Goal: Task Accomplishment & Management: Manage account settings

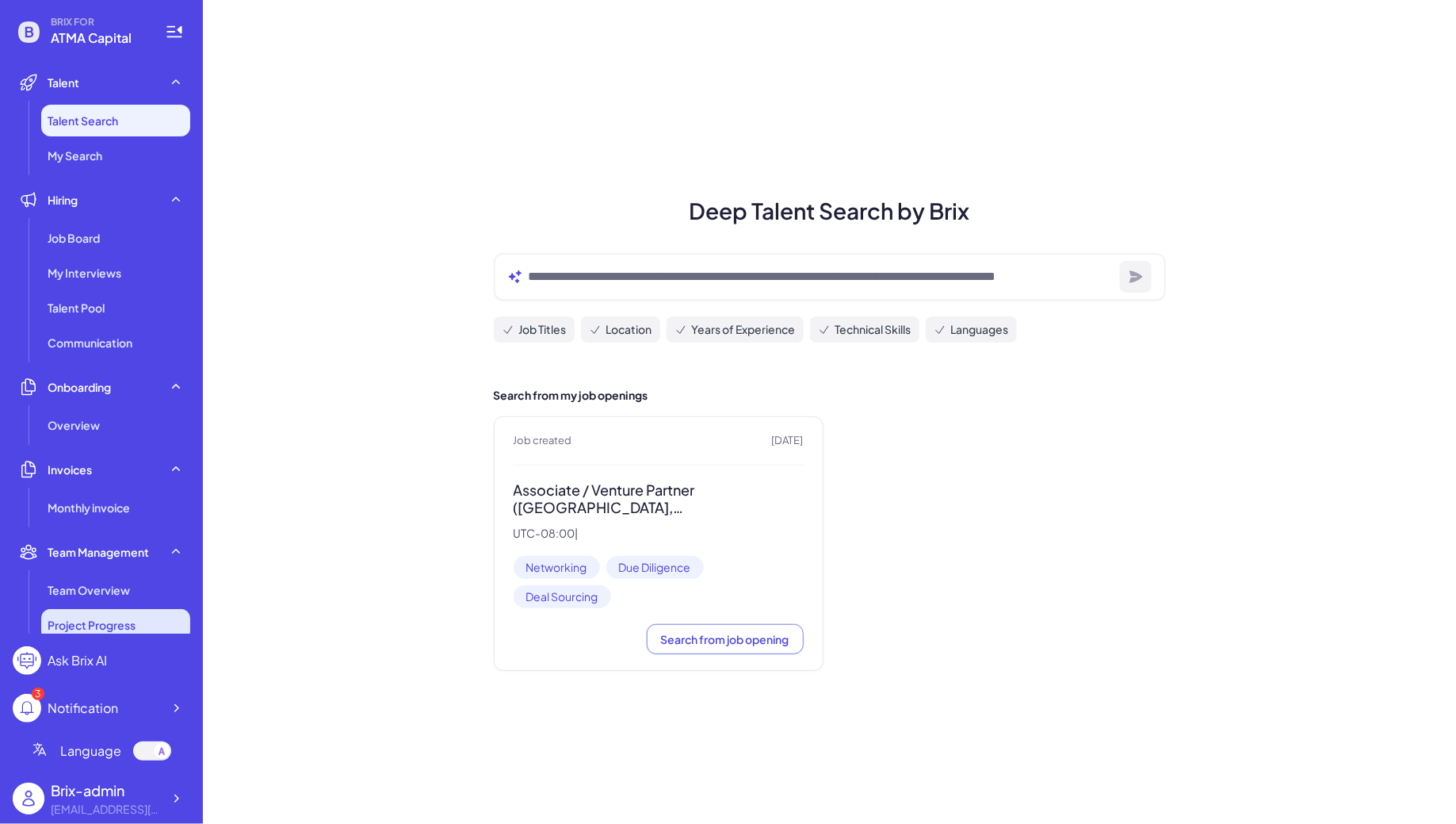
scroll to position [268, 0]
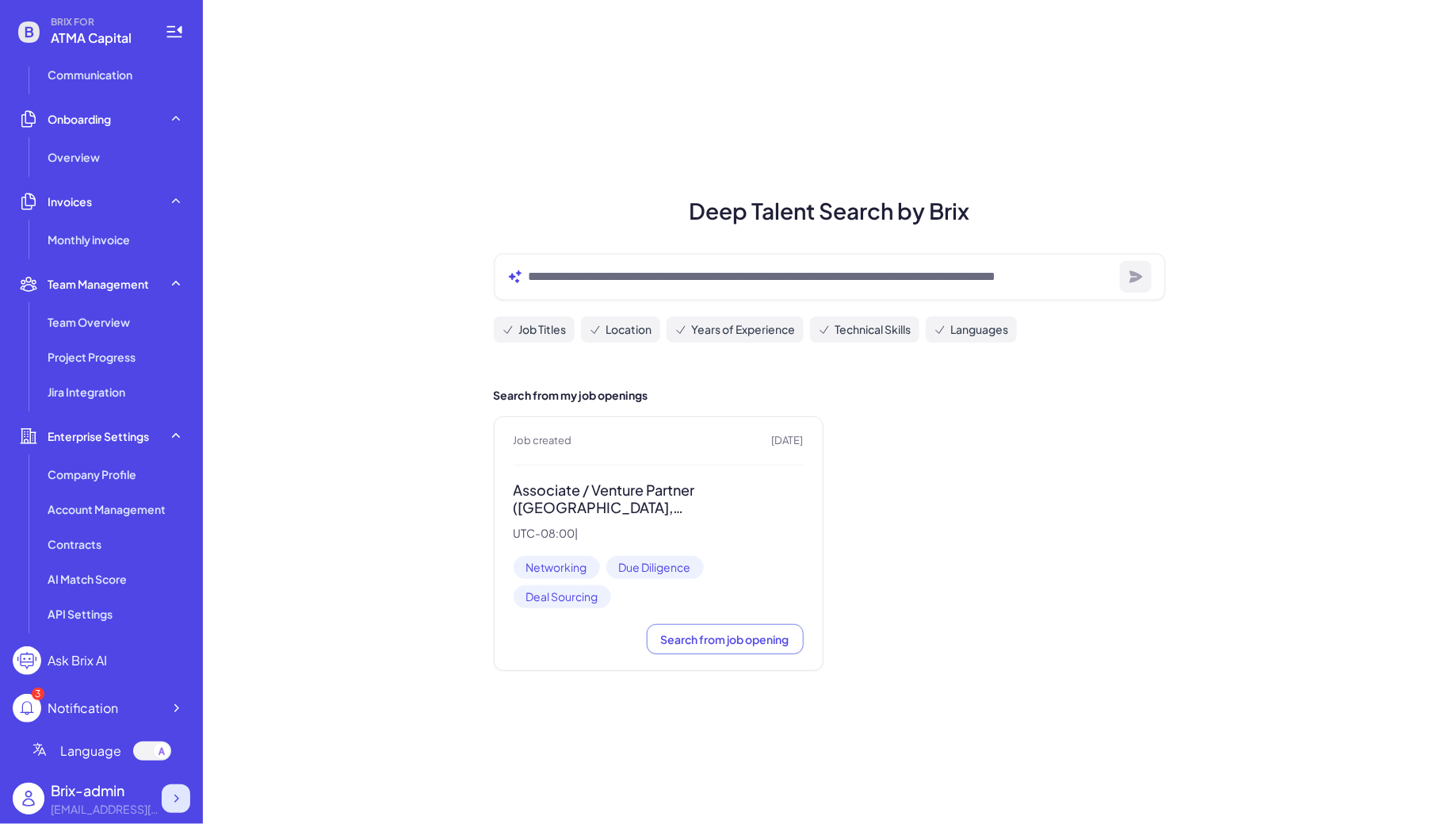
click at [180, 806] on div at bounding box center [176, 798] width 29 height 29
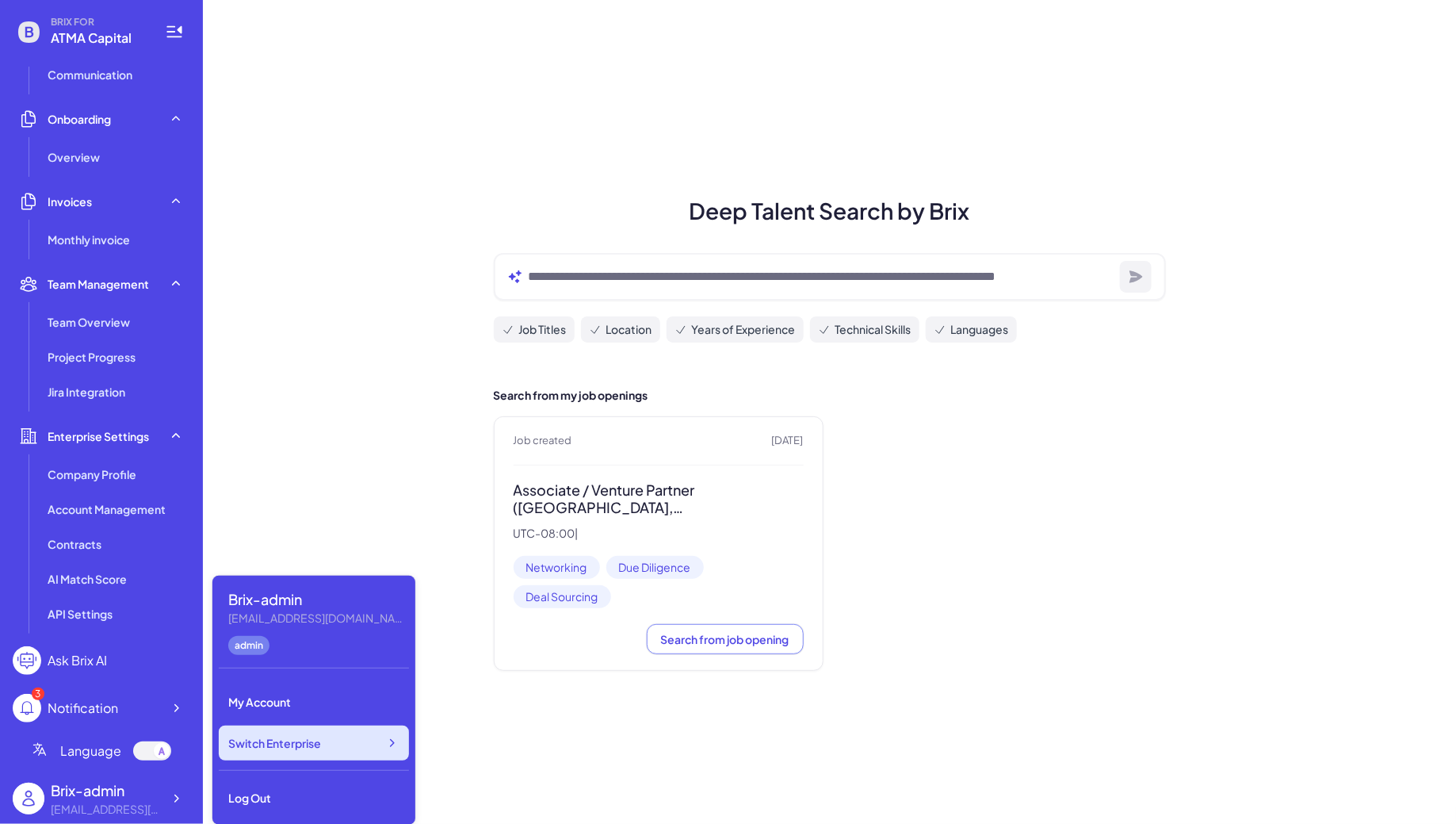
click at [292, 741] on span "Switch Enterprise" at bounding box center [274, 743] width 93 height 16
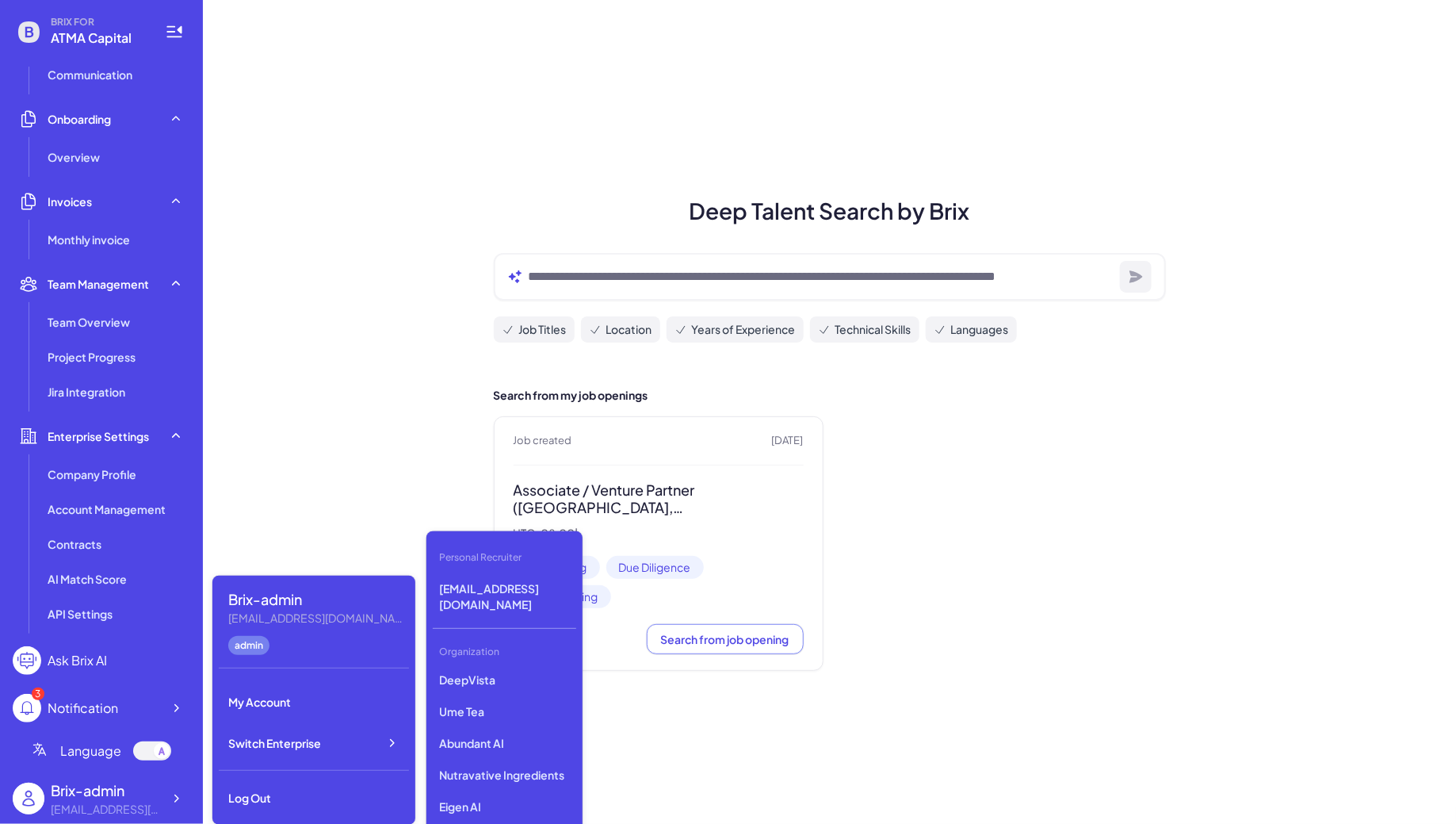
scroll to position [1266, 0]
click at [500, 733] on p "Silicon Data" at bounding box center [504, 732] width 143 height 29
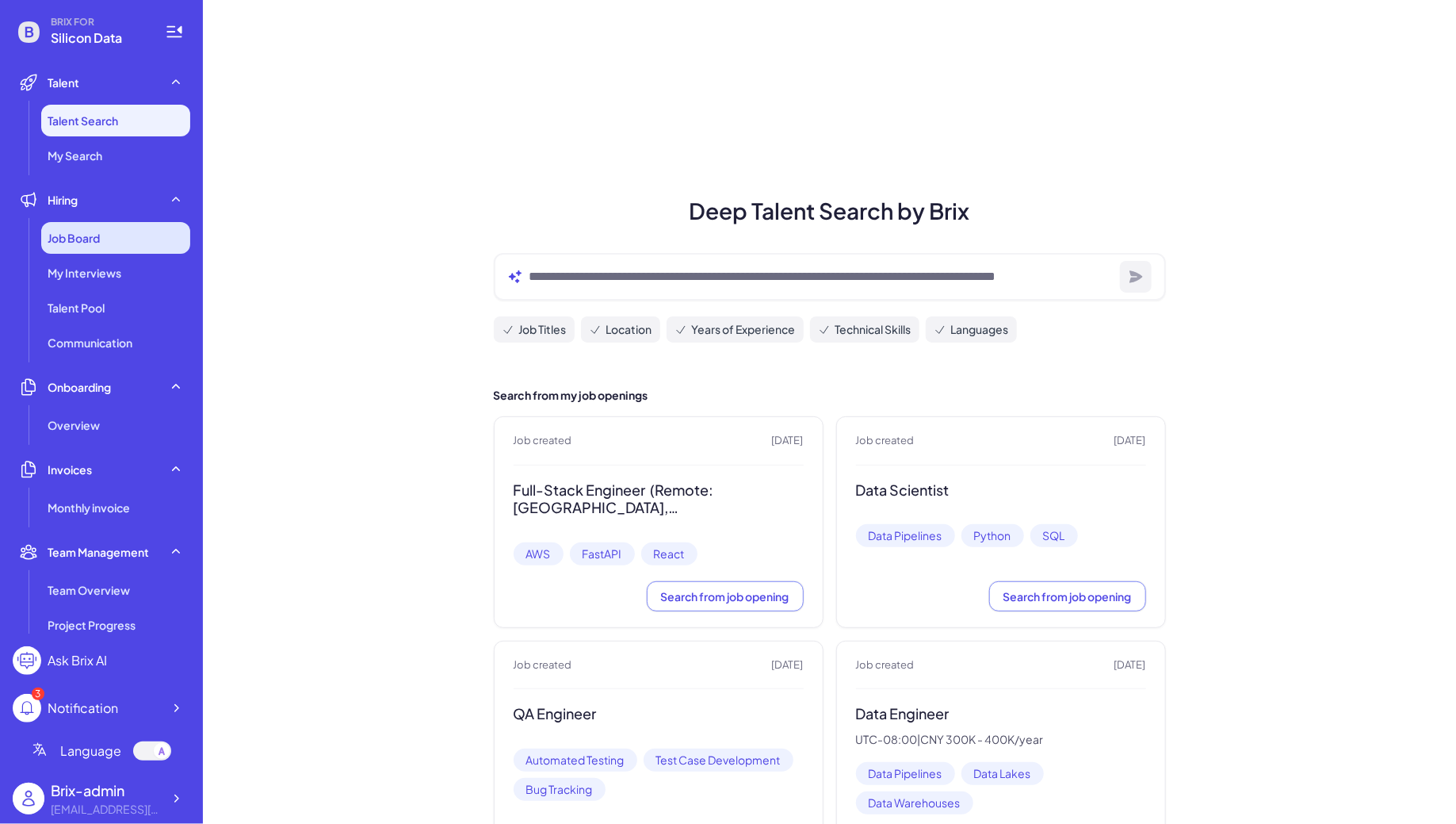
click at [102, 248] on div "Job Board" at bounding box center [115, 238] width 149 height 31
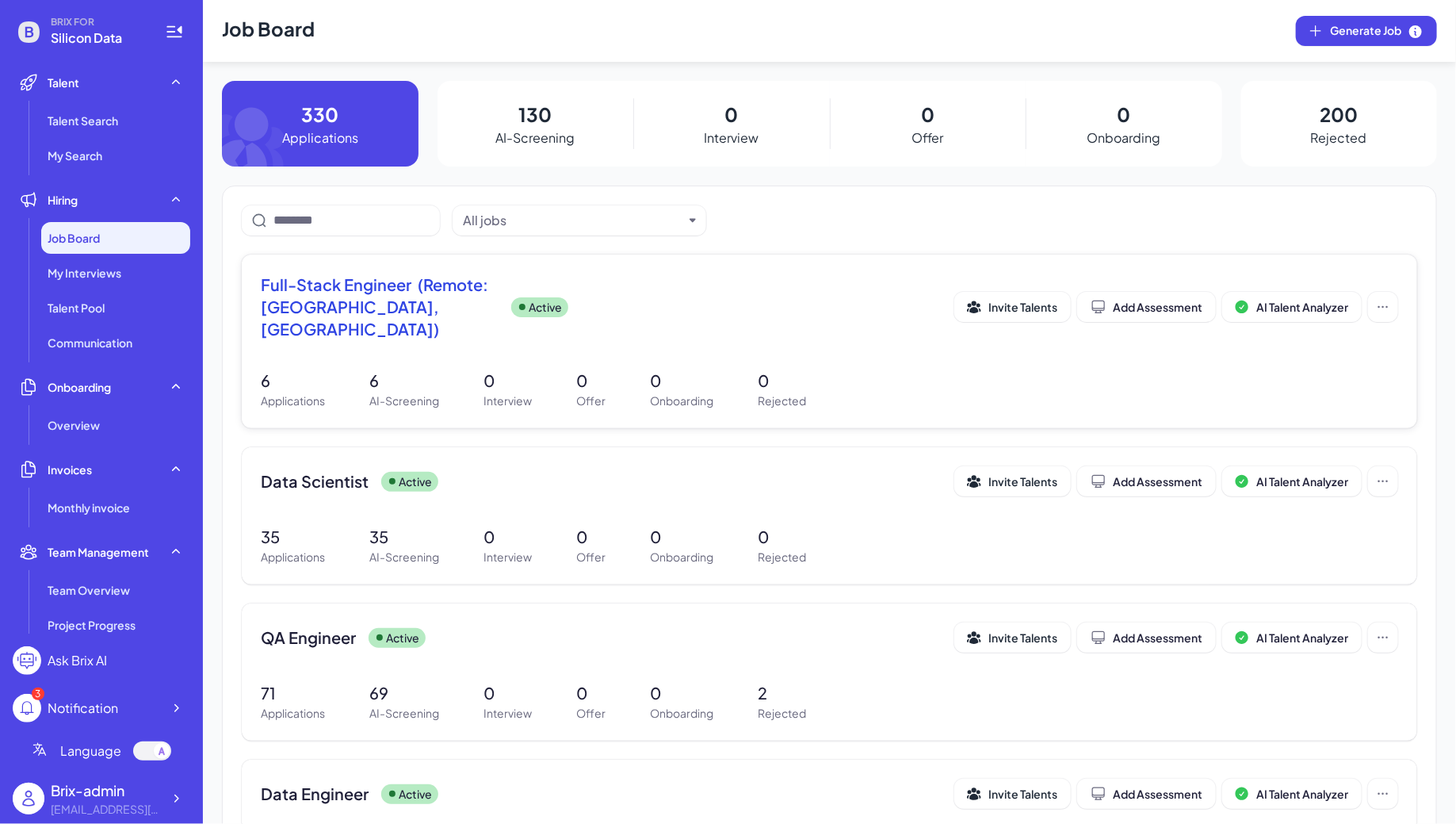
click at [457, 309] on span "Full-Stack Engineer (Remote: Europe, South America)" at bounding box center [380, 307] width 238 height 66
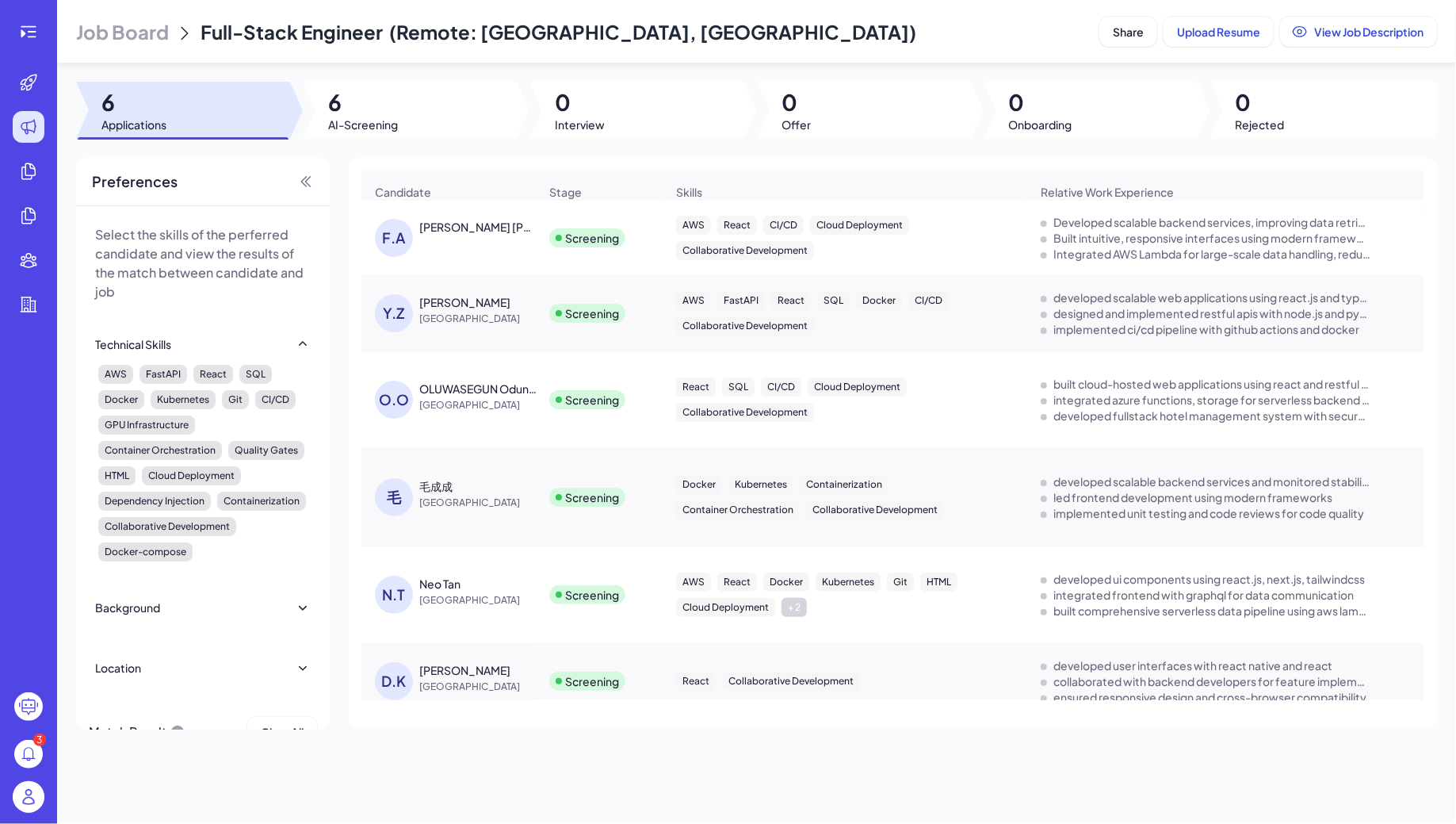
click at [475, 224] on div "Franklin Alberto Ruiz Guerra" at bounding box center [478, 226] width 117 height 16
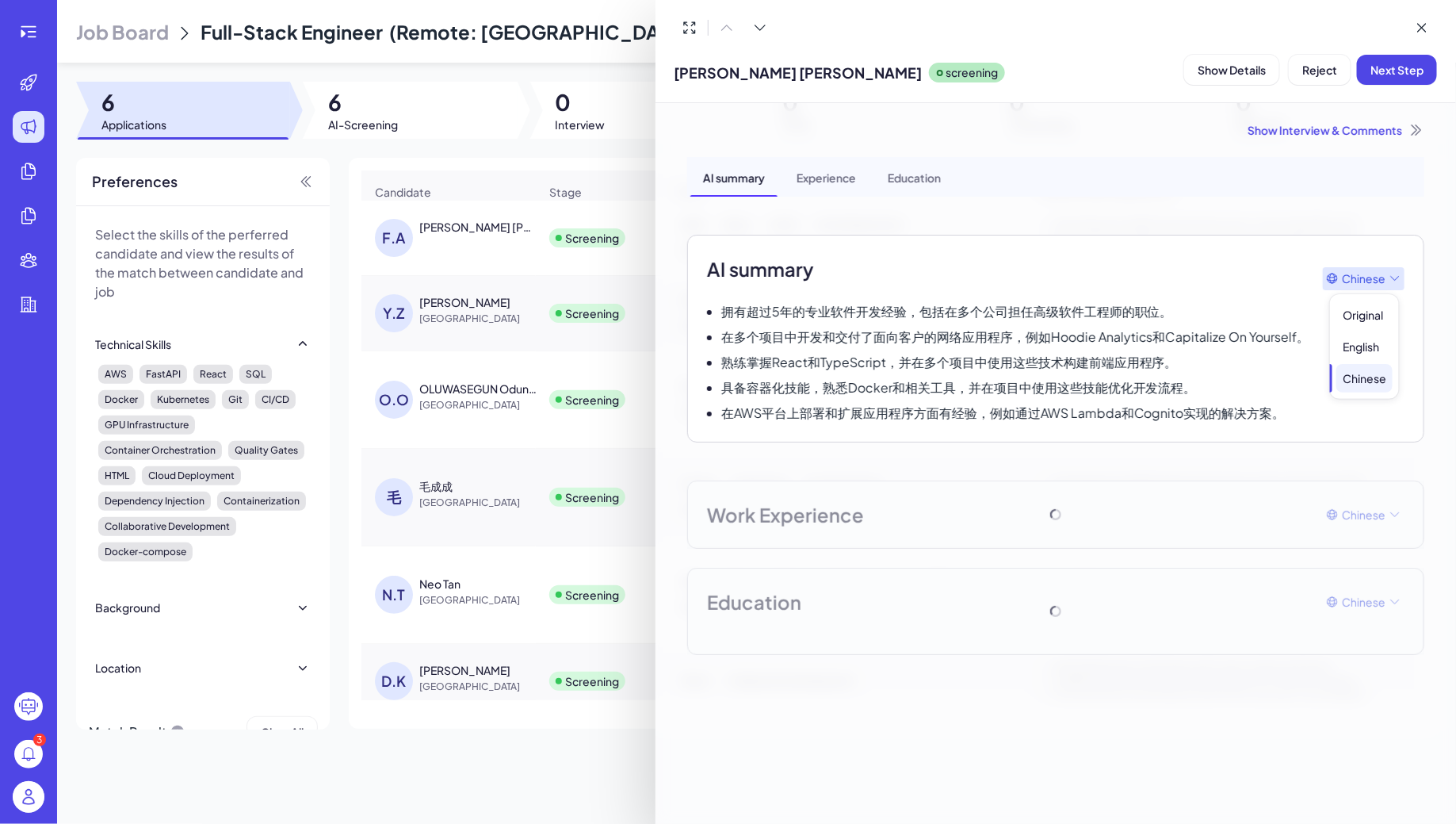
click at [1373, 280] on span "Chinese" at bounding box center [1363, 278] width 44 height 17
click at [1373, 343] on div "English" at bounding box center [1364, 346] width 56 height 29
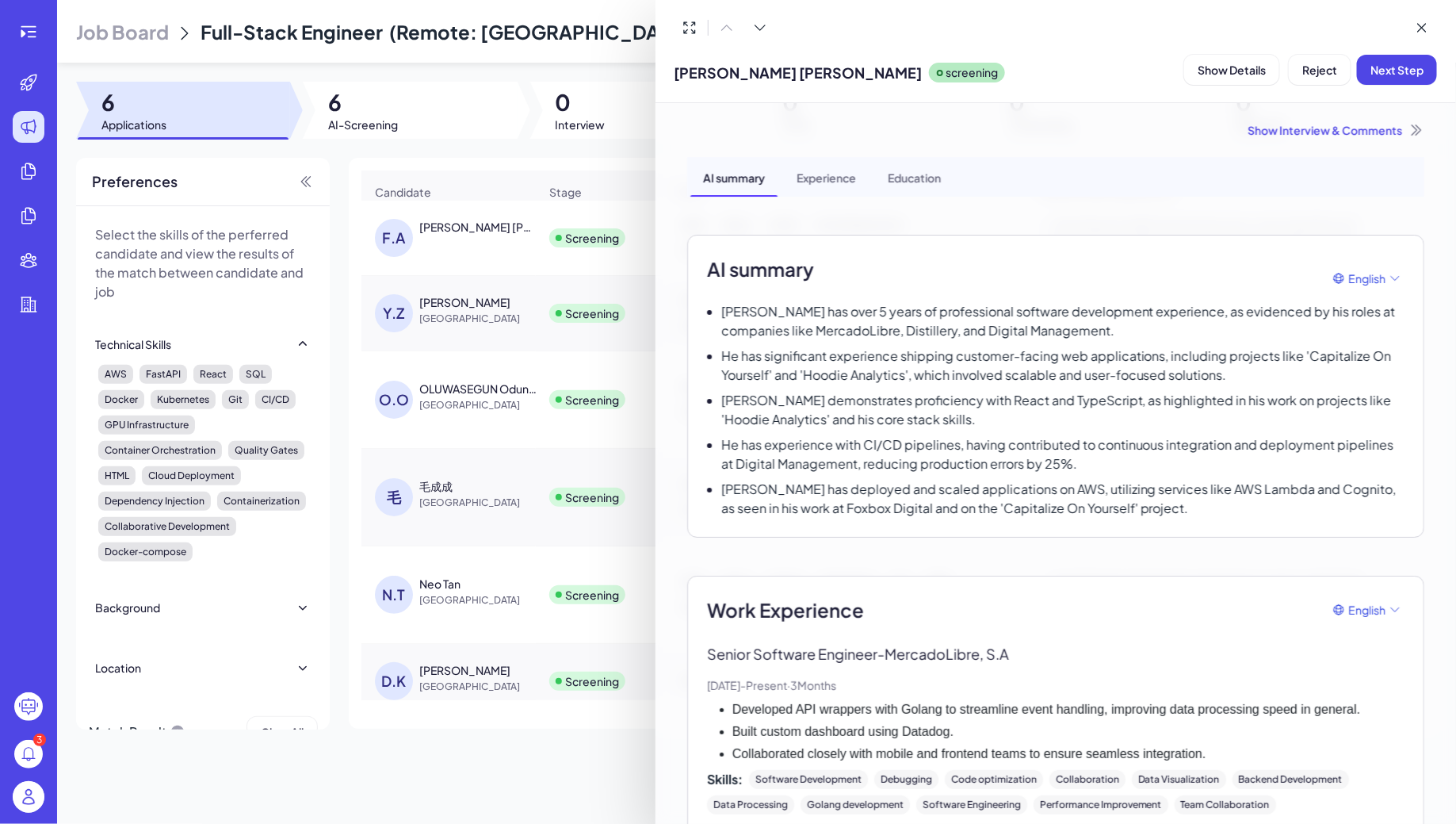
click at [480, 251] on div at bounding box center [728, 412] width 1456 height 824
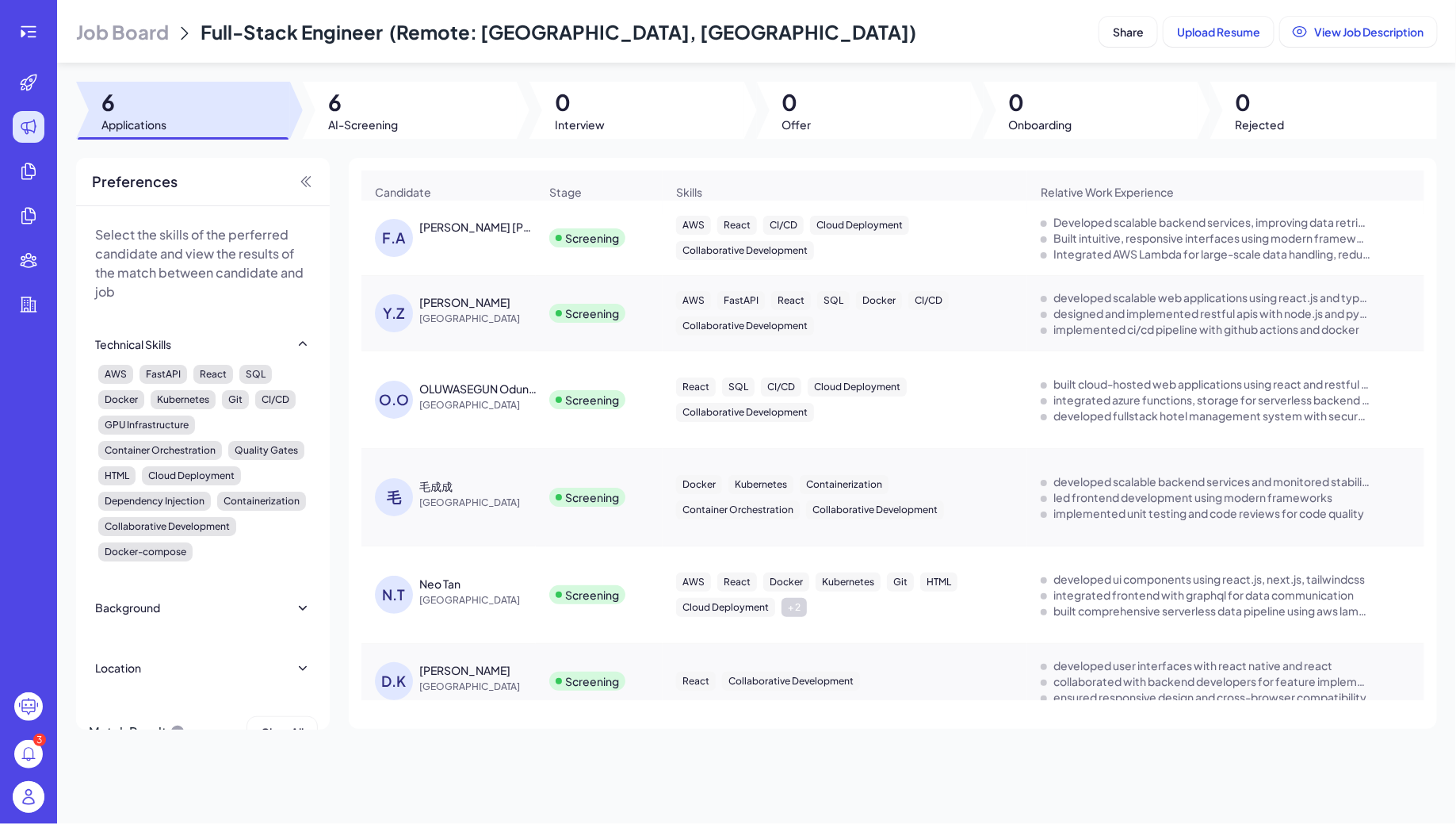
click at [143, 38] on span "Job Board" at bounding box center [122, 31] width 93 height 25
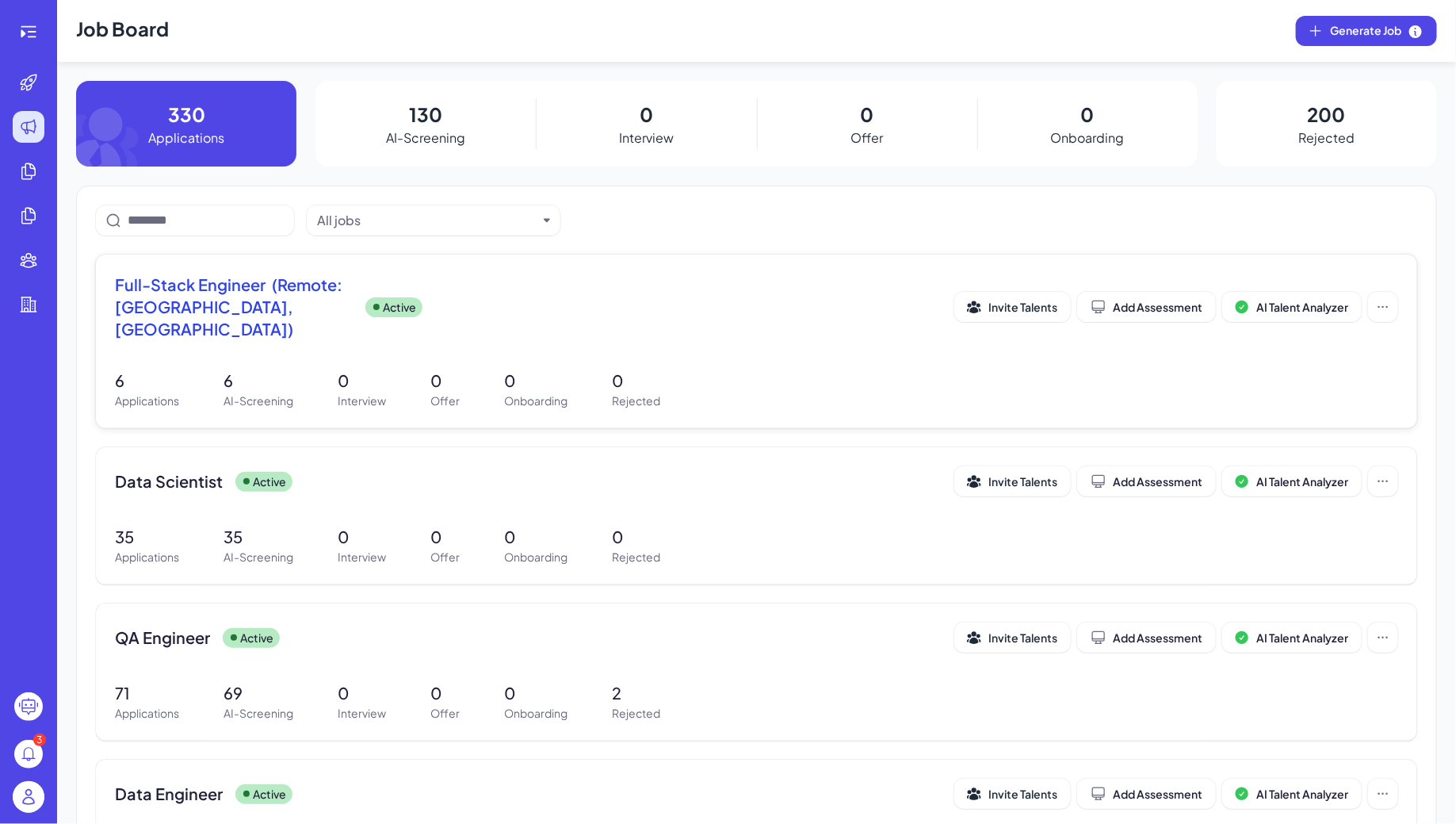
click at [310, 334] on div "Full-Stack Engineer (Remote: Europe, South America) Active Invite Talents Add A…" at bounding box center [756, 341] width 1321 height 174
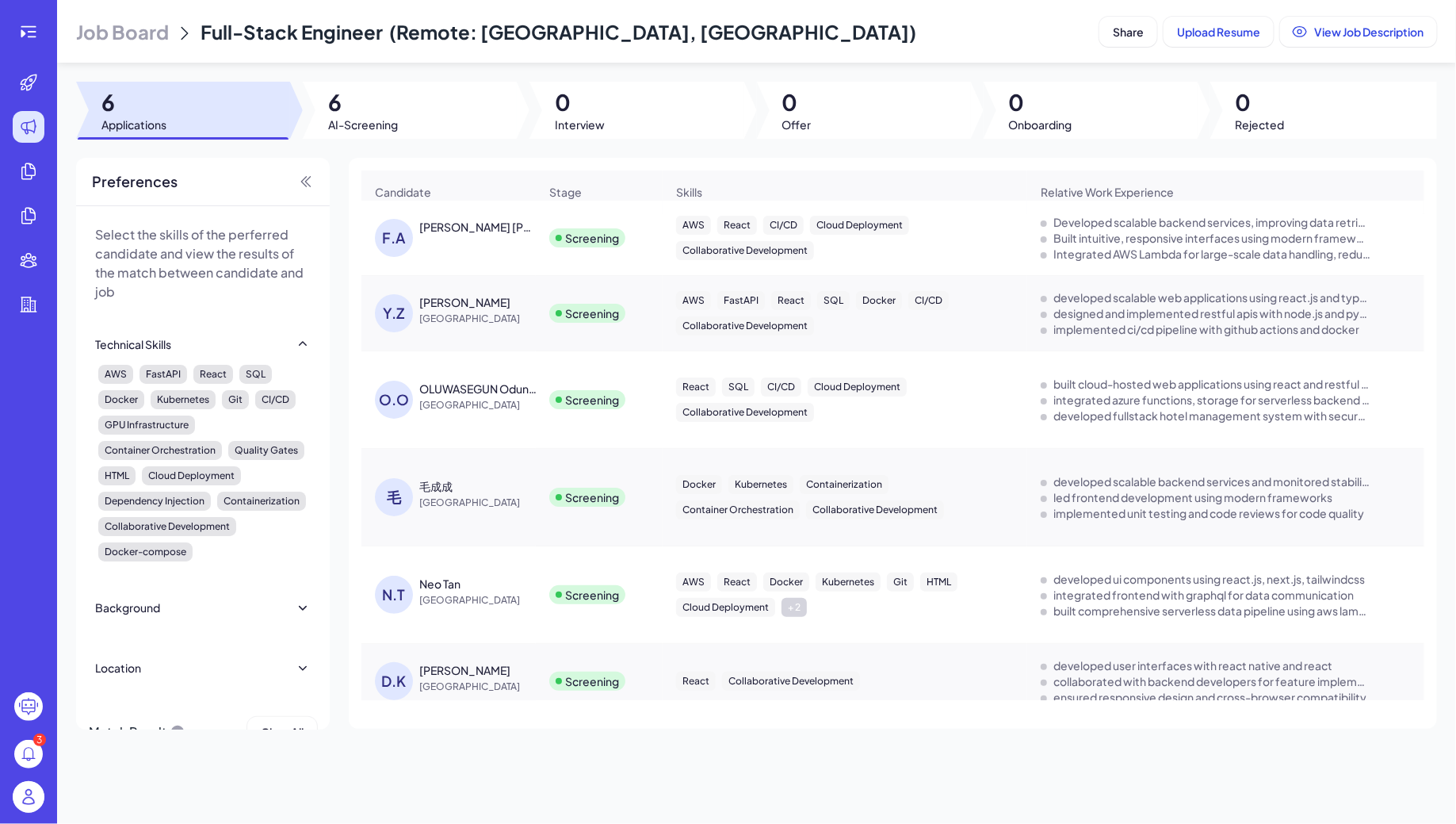
click at [452, 236] on div "F.A Franklin Alberto Ruiz Guerra" at bounding box center [456, 238] width 163 height 38
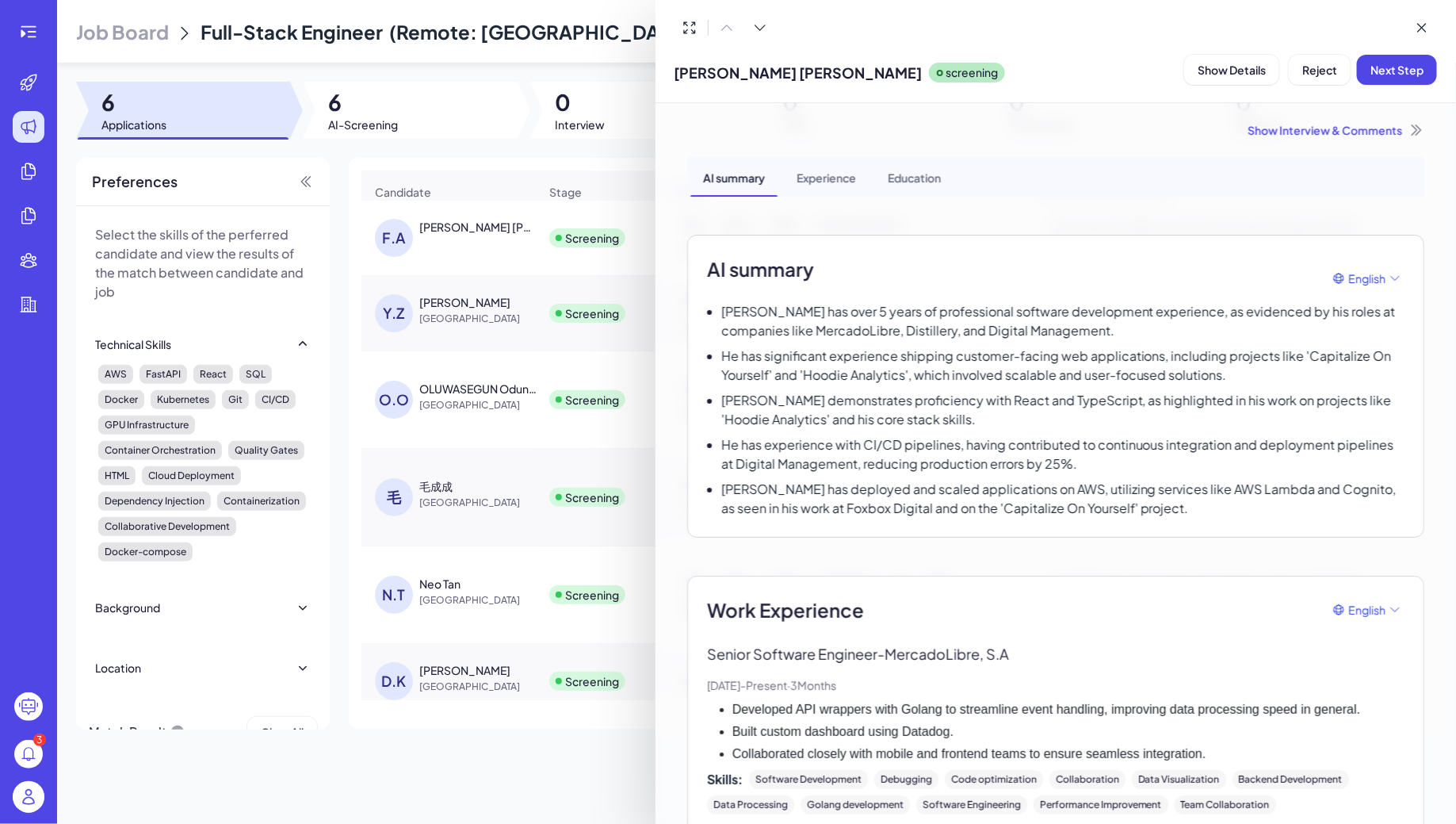
click at [453, 238] on div at bounding box center [728, 412] width 1456 height 824
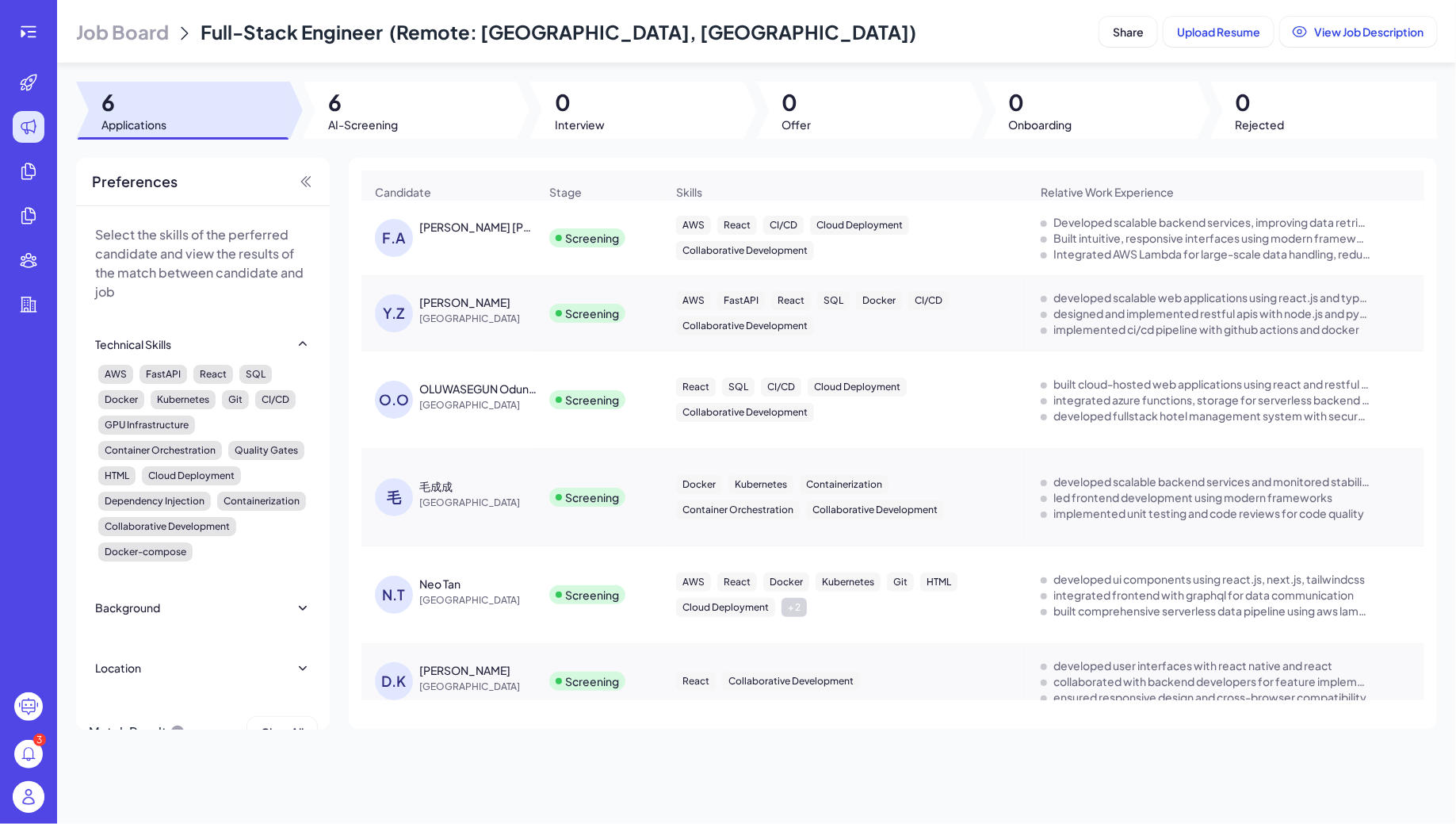
click at [454, 239] on div "F.A Franklin Alberto Ruiz Guerra" at bounding box center [456, 238] width 163 height 38
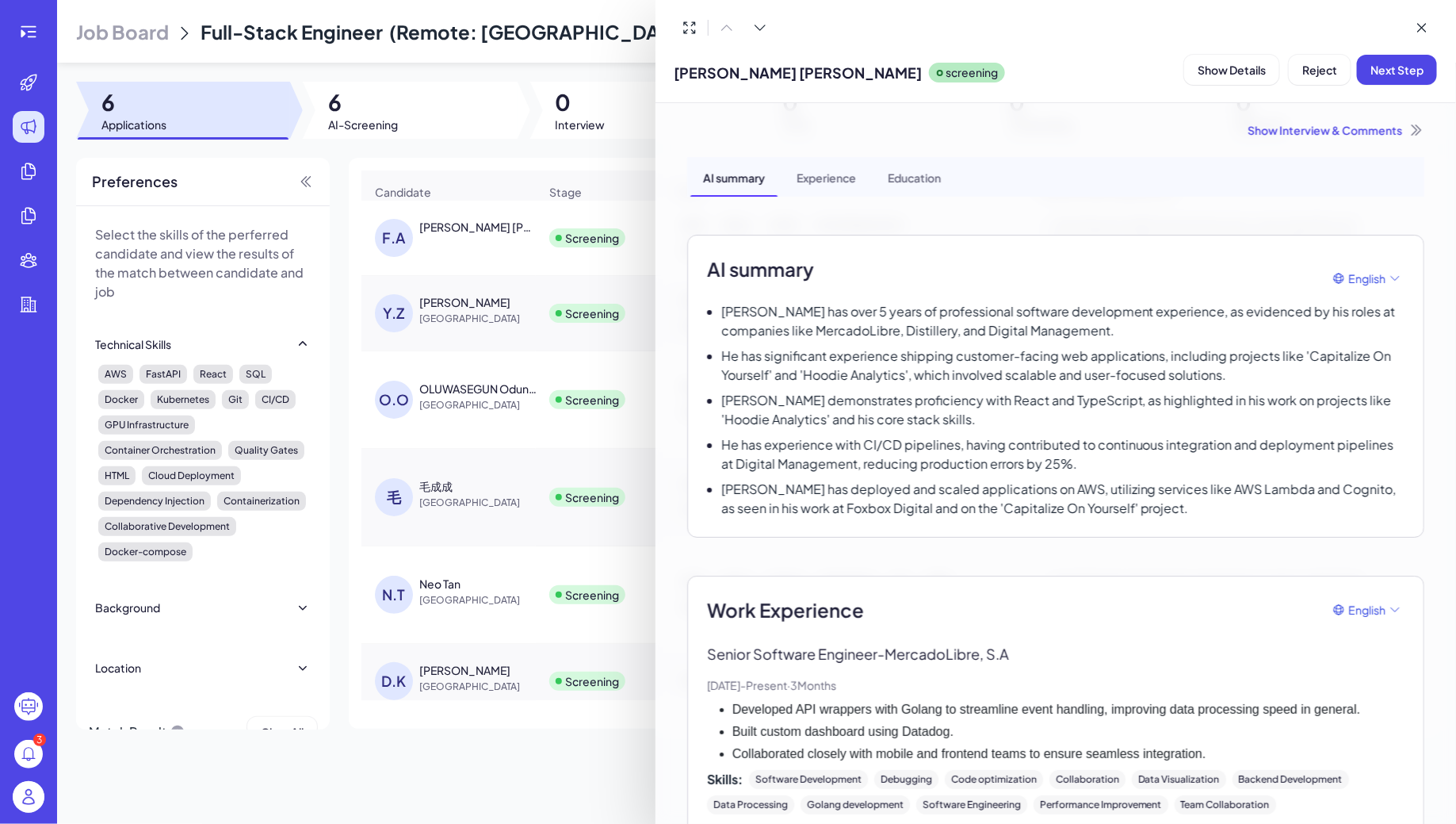
click at [456, 239] on div at bounding box center [728, 412] width 1456 height 824
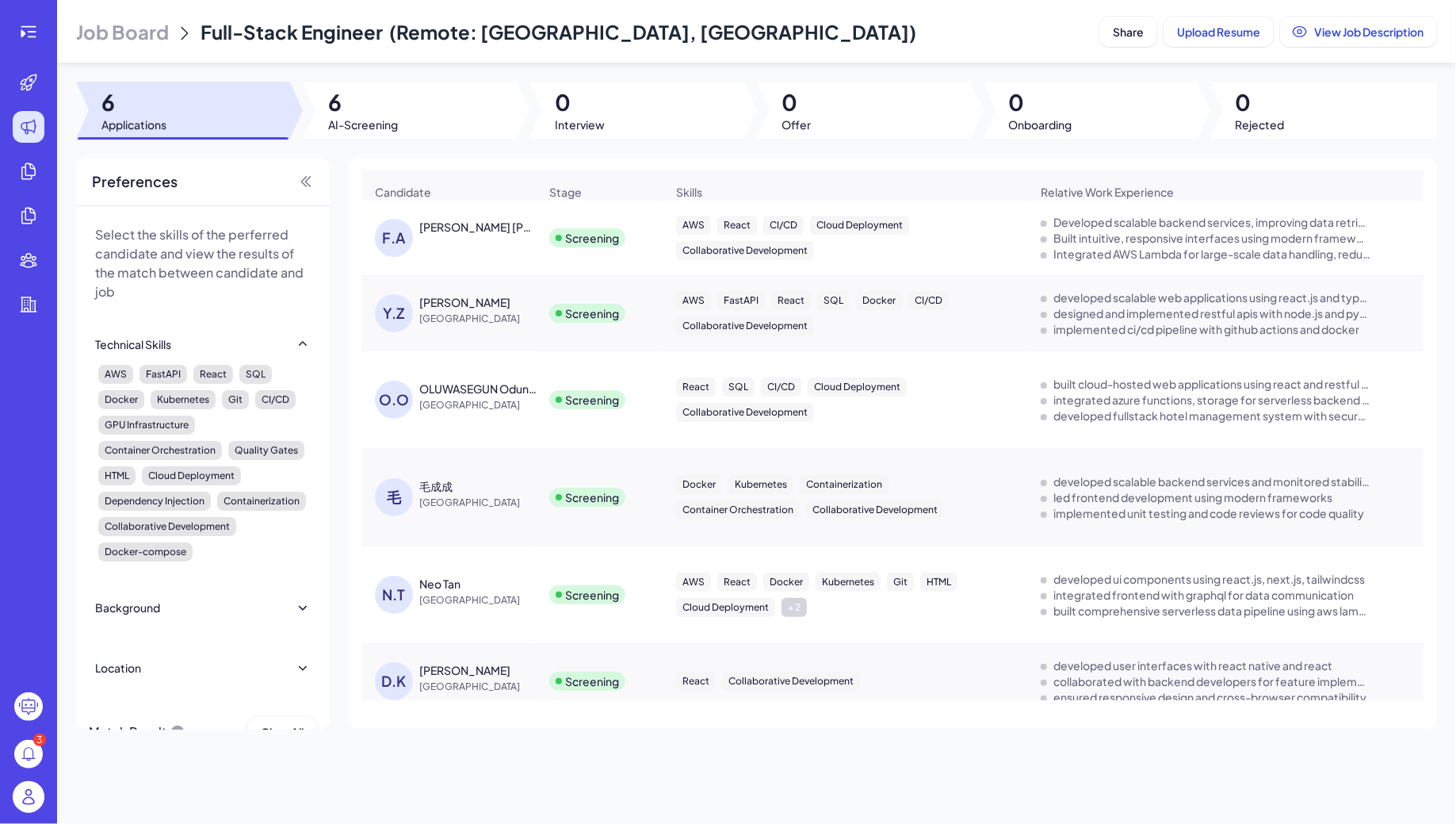
click at [459, 245] on div "F.A Franklin Alberto Ruiz Guerra" at bounding box center [456, 238] width 163 height 38
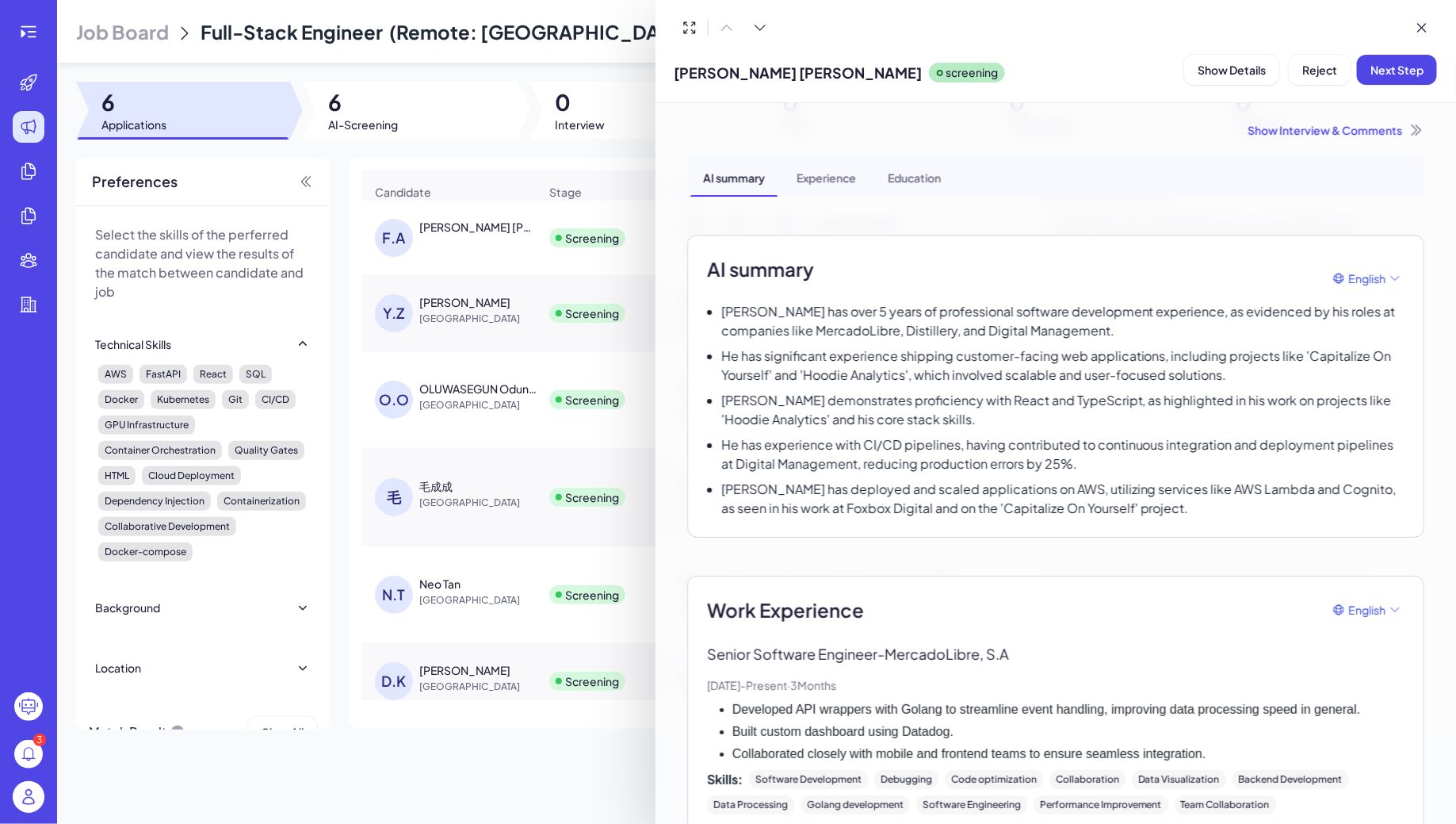
click at [507, 287] on div at bounding box center [728, 412] width 1456 height 824
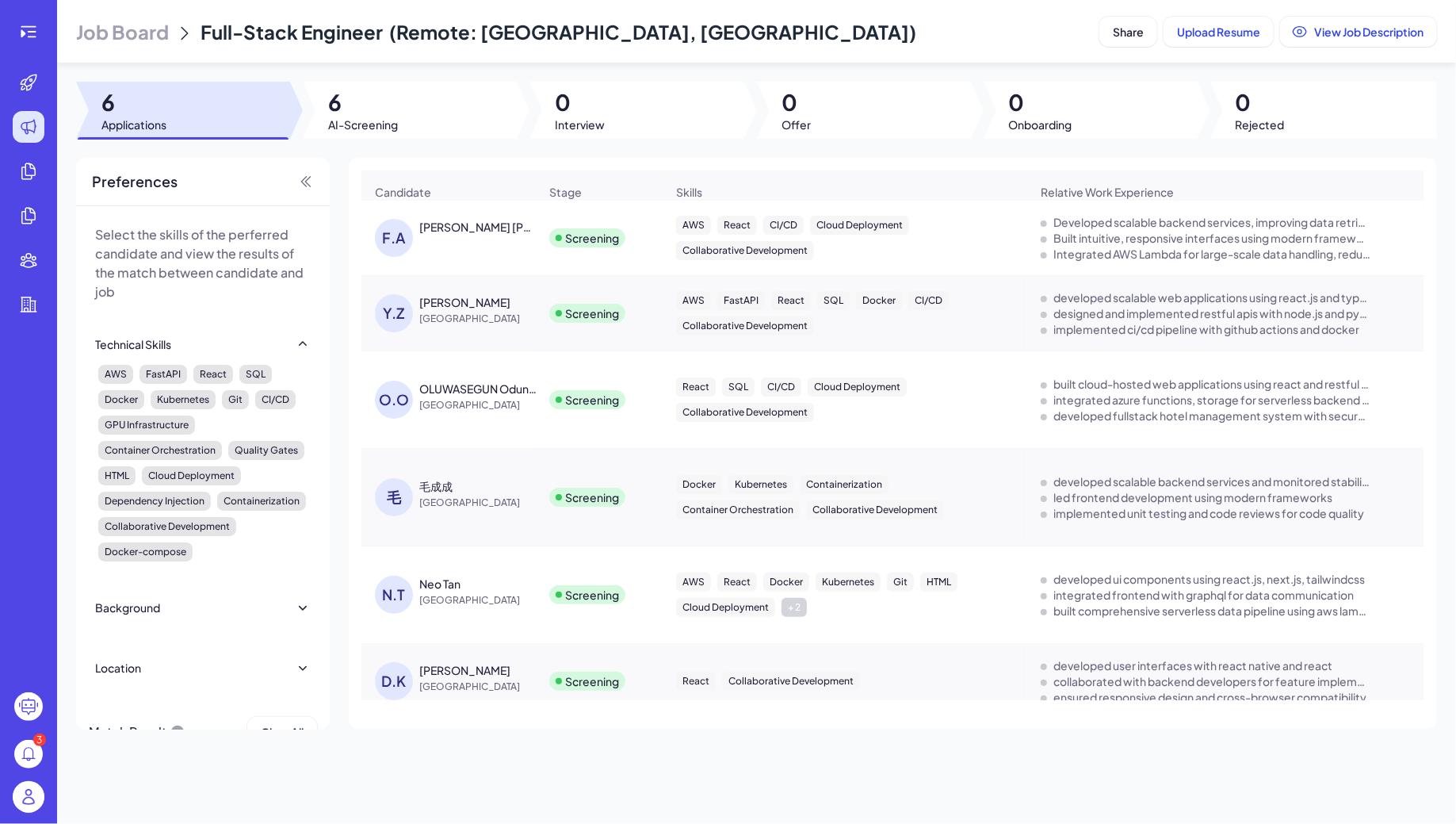
click at [113, 24] on span "Job Board" at bounding box center [122, 31] width 93 height 25
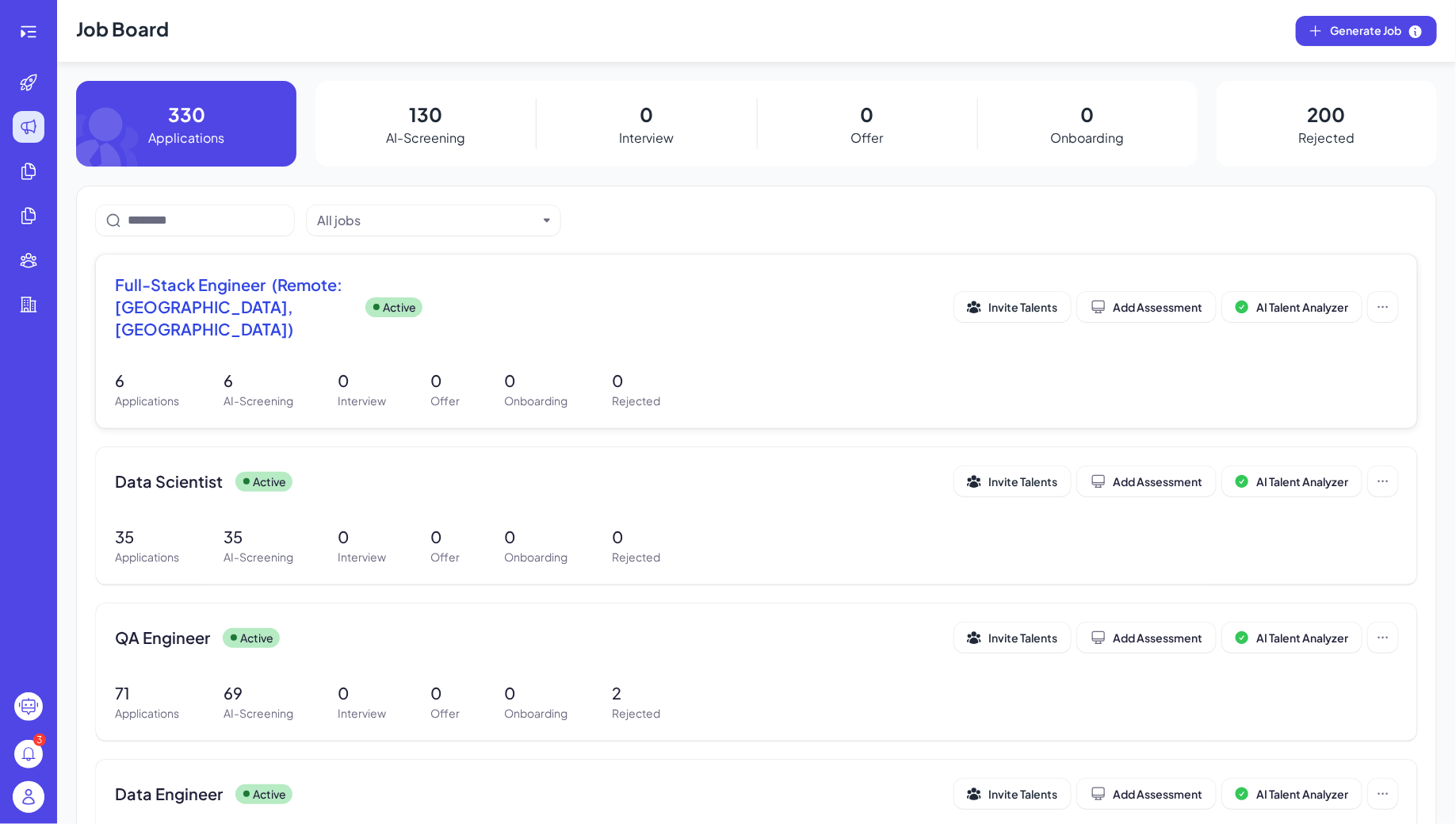
click at [508, 307] on div "Full-Stack Engineer (Remote: Europe, South America) Active" at bounding box center [535, 307] width 839 height 66
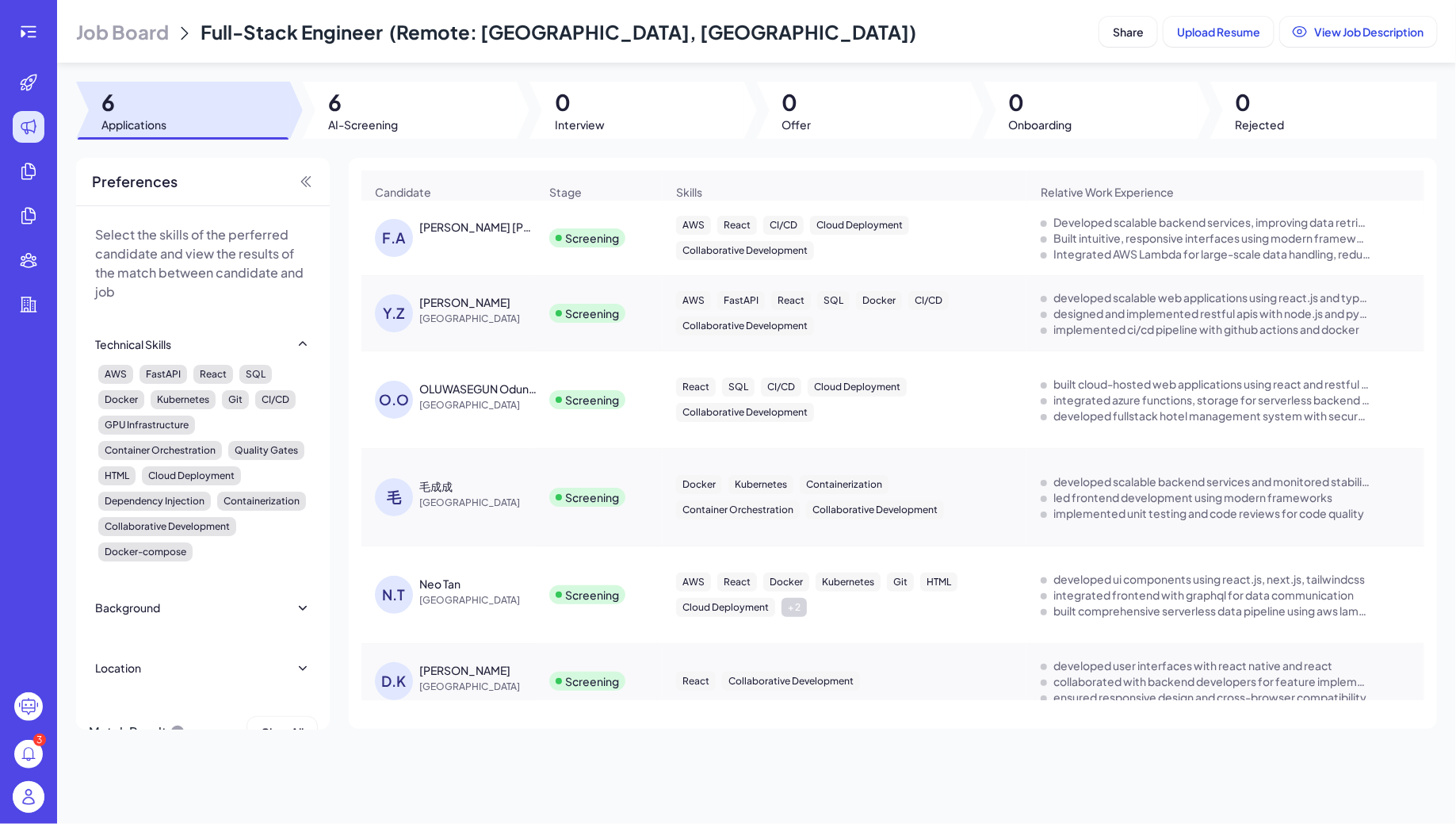
click at [456, 224] on div "Franklin Alberto Ruiz Guerra" at bounding box center [478, 226] width 117 height 16
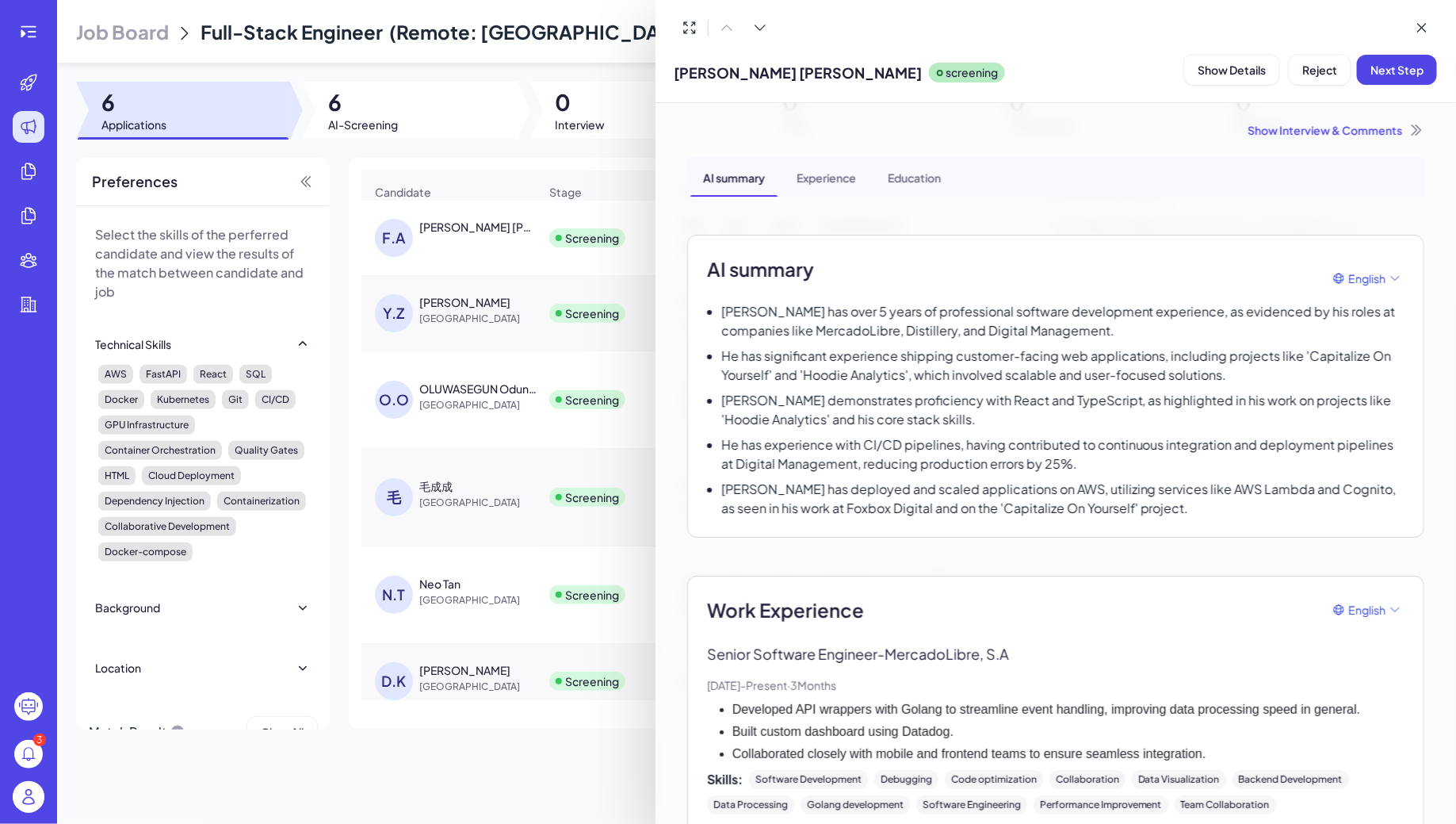
click at [466, 227] on div at bounding box center [728, 412] width 1456 height 824
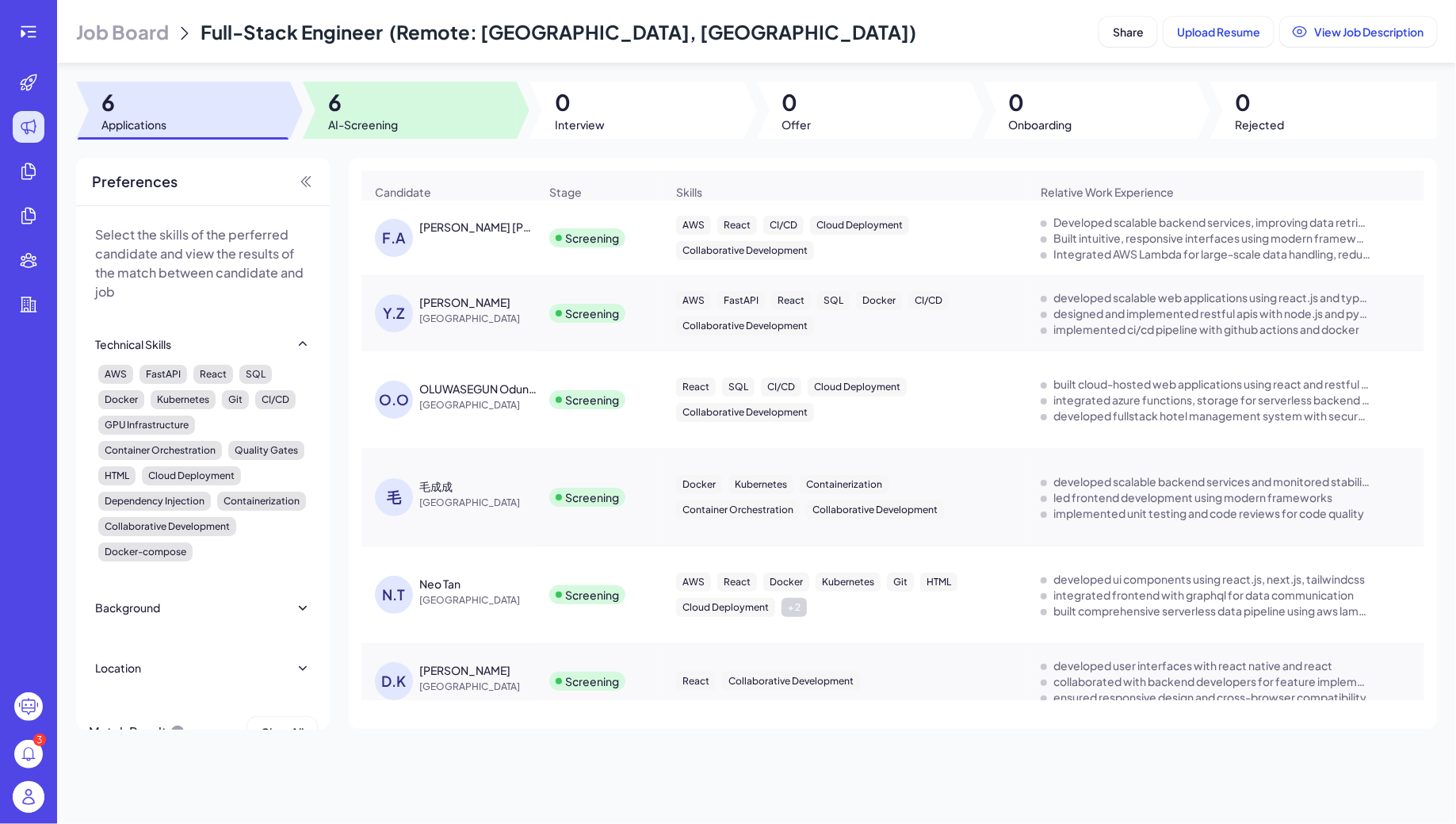
click at [372, 112] on span "6" at bounding box center [363, 102] width 70 height 29
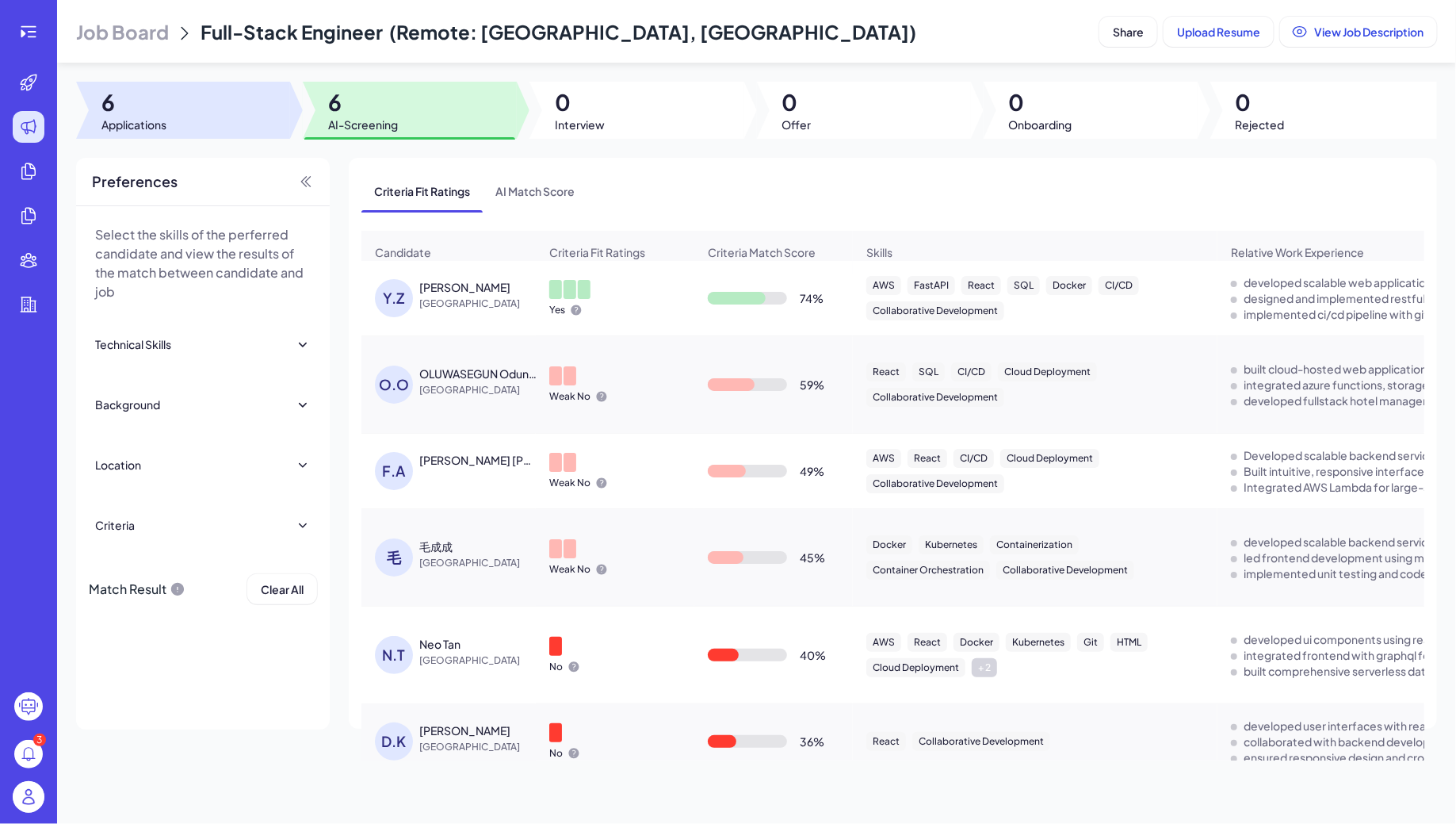
click at [220, 91] on div at bounding box center [183, 109] width 214 height 57
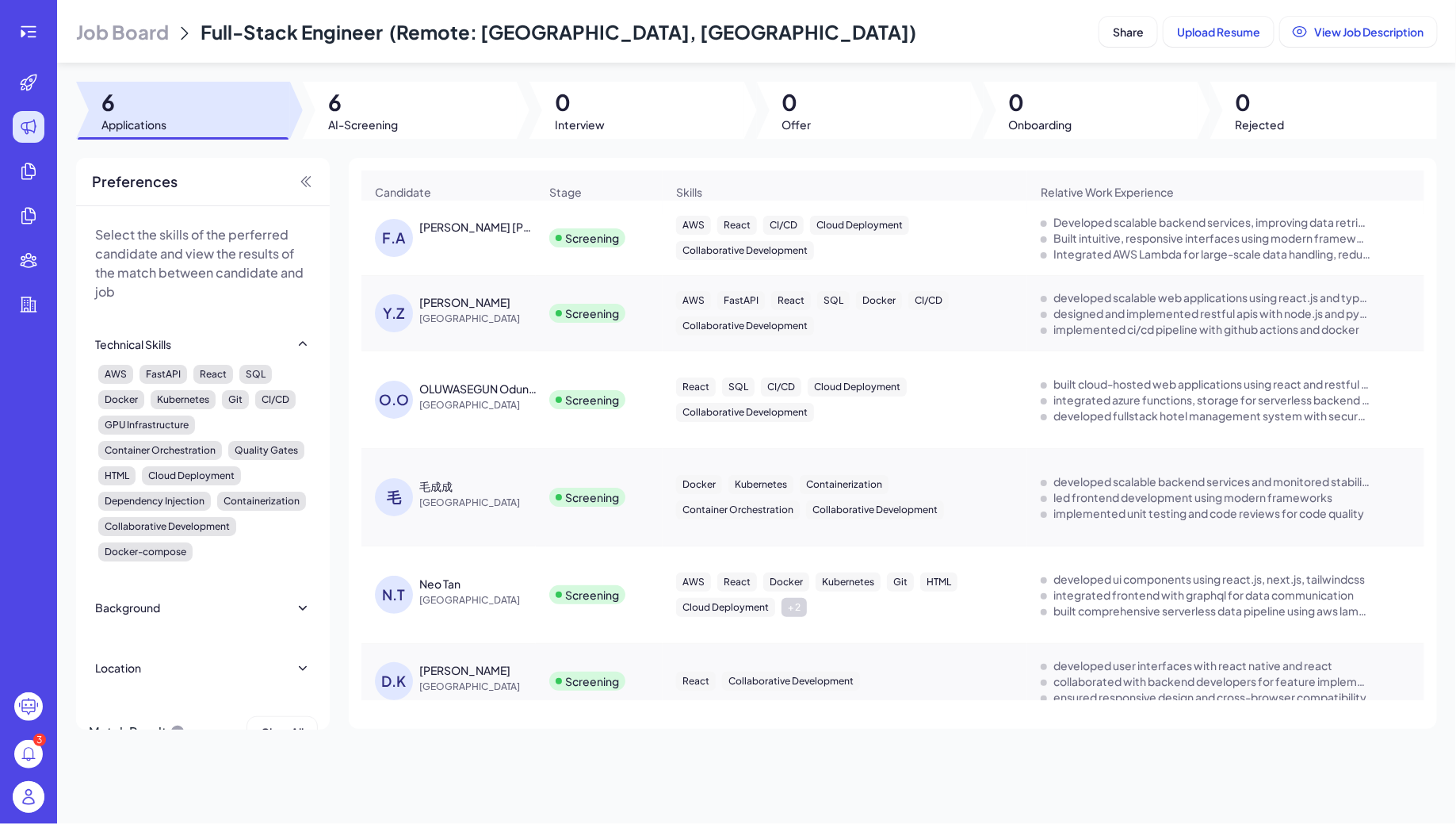
click at [472, 208] on div "F.A Franklin Alberto Ruiz Guerra" at bounding box center [449, 238] width 173 height 64
click at [486, 232] on div "Franklin Alberto Ruiz Guerra" at bounding box center [478, 226] width 117 height 16
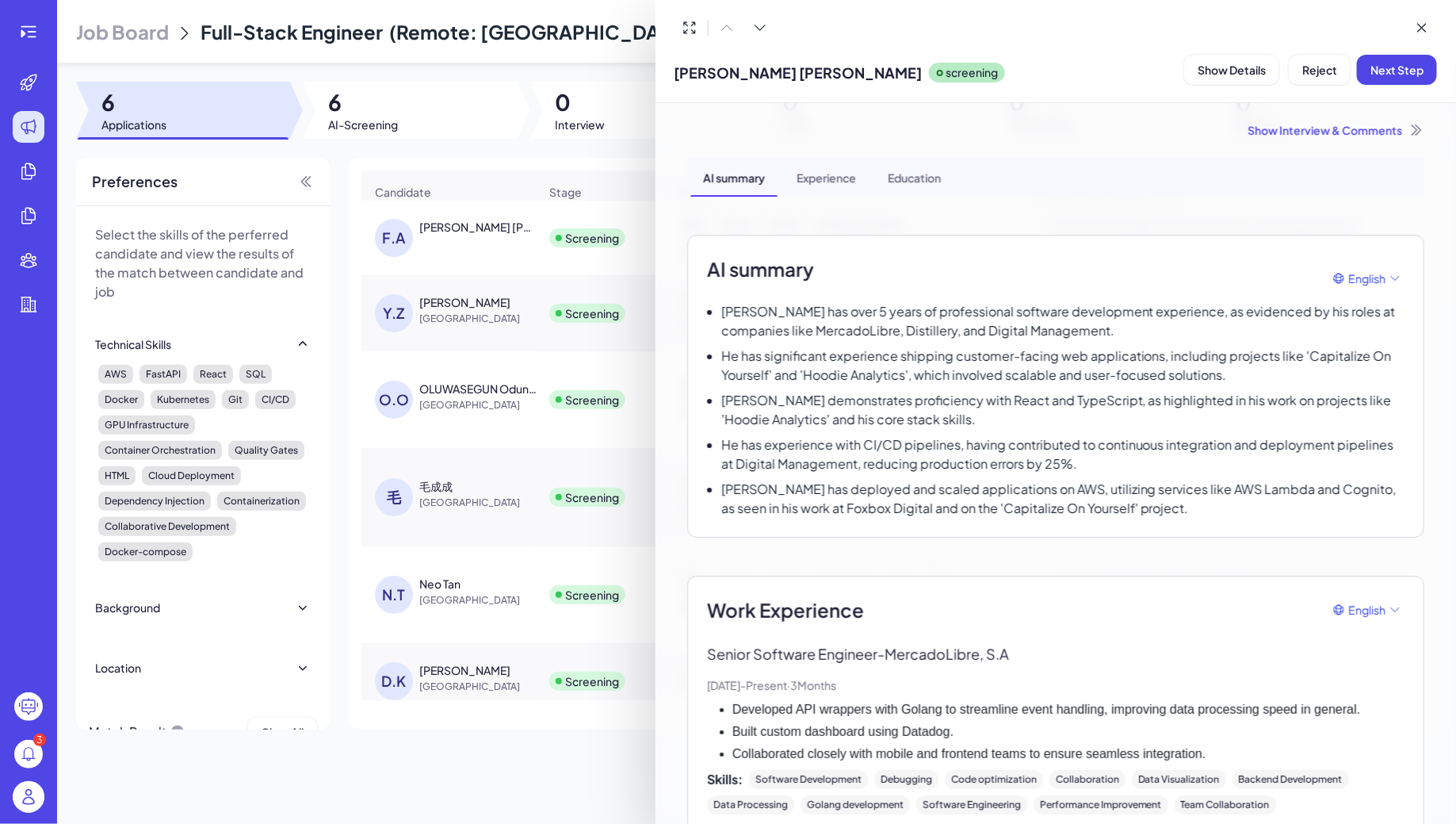
click at [486, 232] on div at bounding box center [728, 412] width 1456 height 824
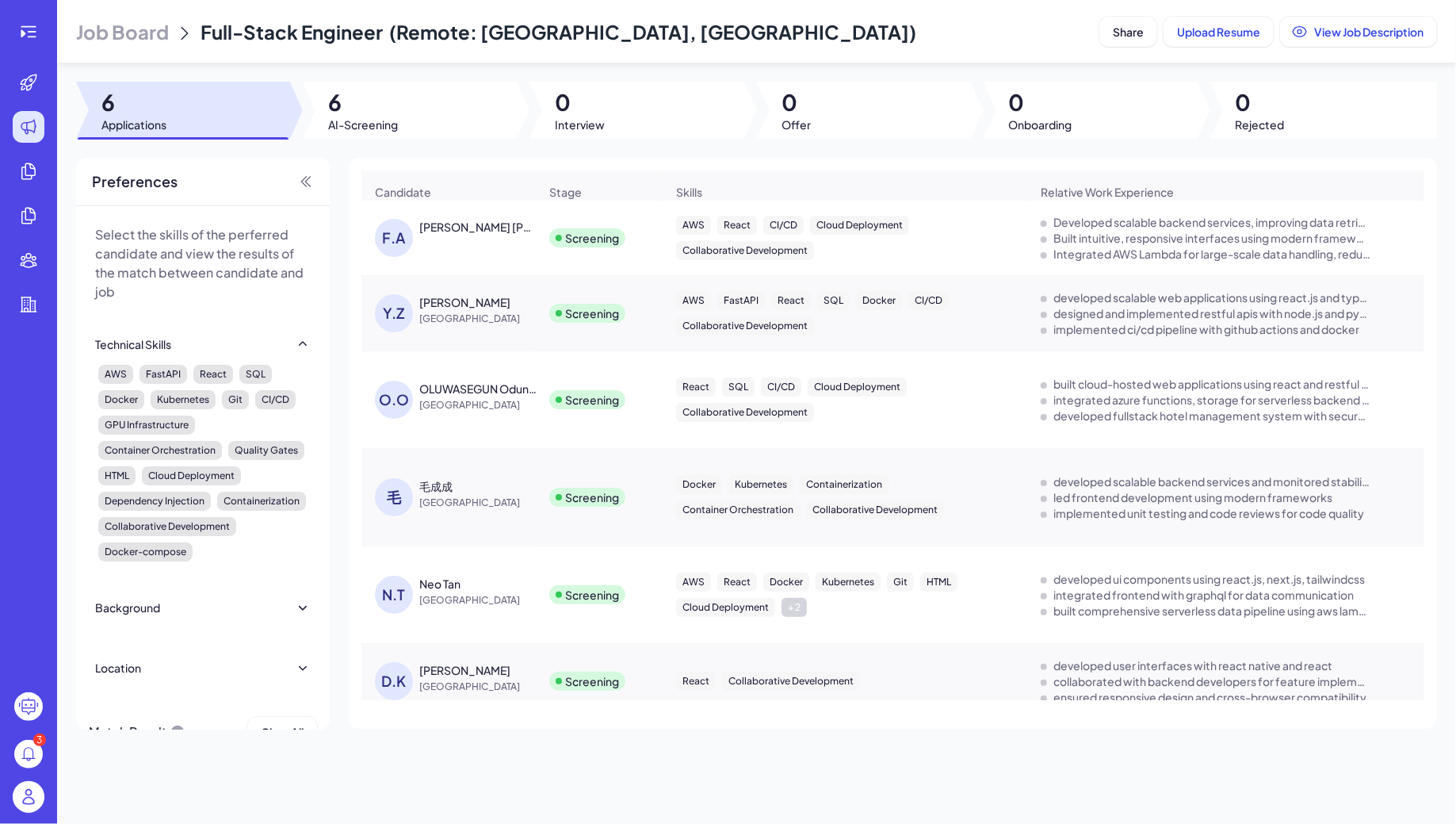
click at [486, 232] on div "Franklin Alberto Ruiz Guerra" at bounding box center [478, 226] width 117 height 16
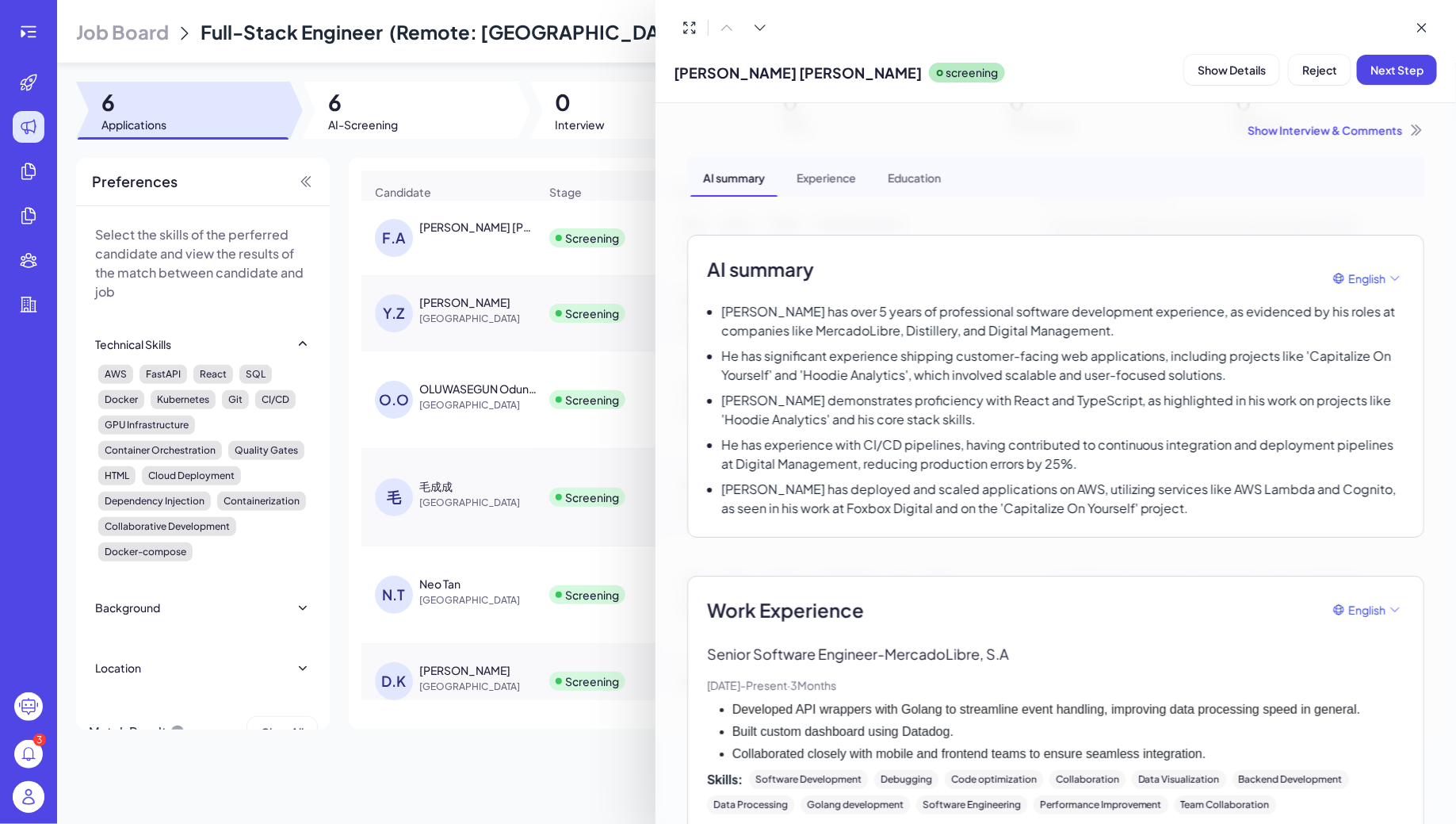
click at [486, 232] on div at bounding box center [728, 412] width 1456 height 824
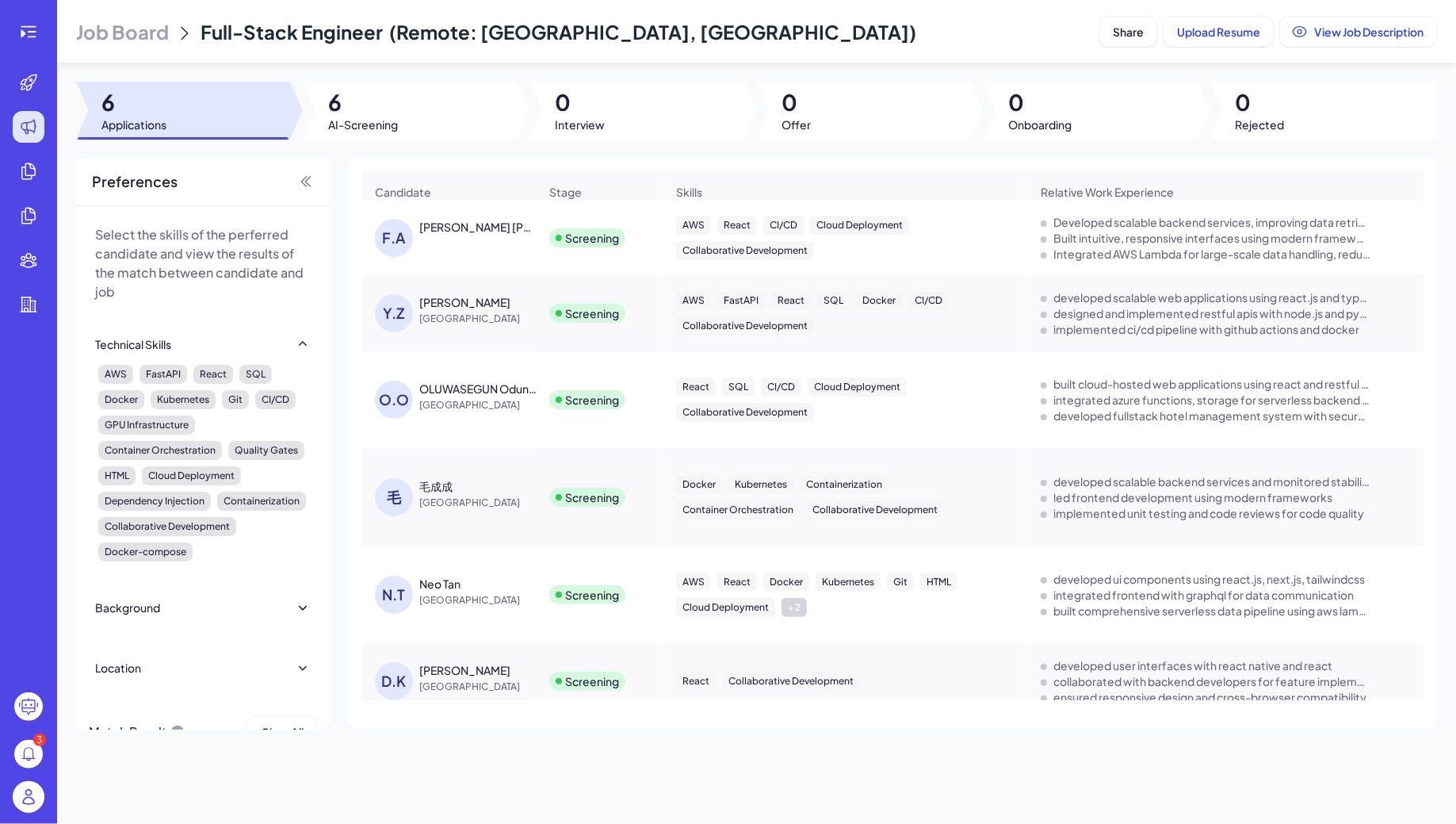
click at [458, 179] on div "Candidate" at bounding box center [449, 191] width 173 height 41
click at [466, 224] on div "Franklin Alberto Ruiz Guerra" at bounding box center [478, 226] width 117 height 16
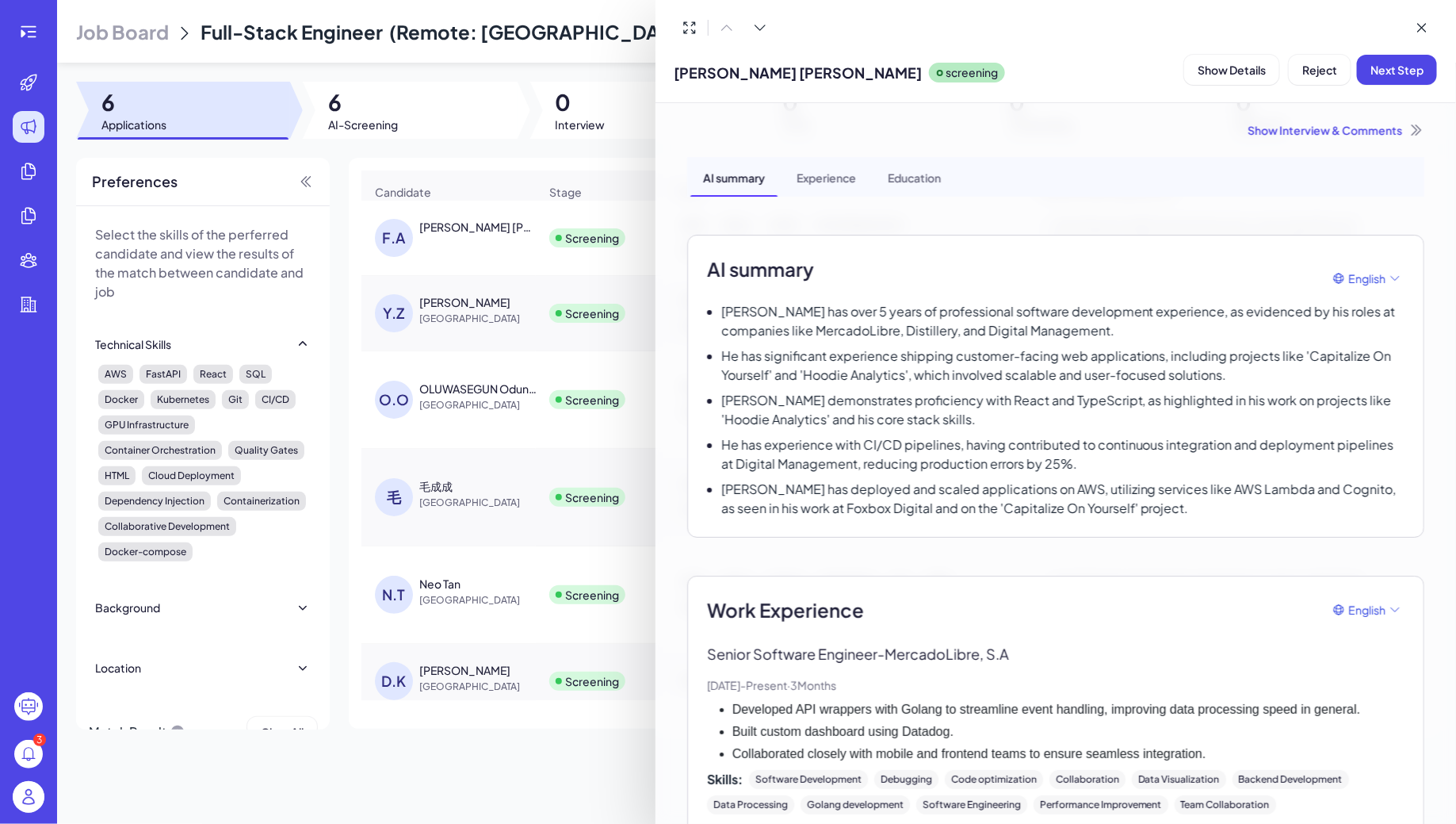
click at [467, 225] on div at bounding box center [728, 412] width 1456 height 824
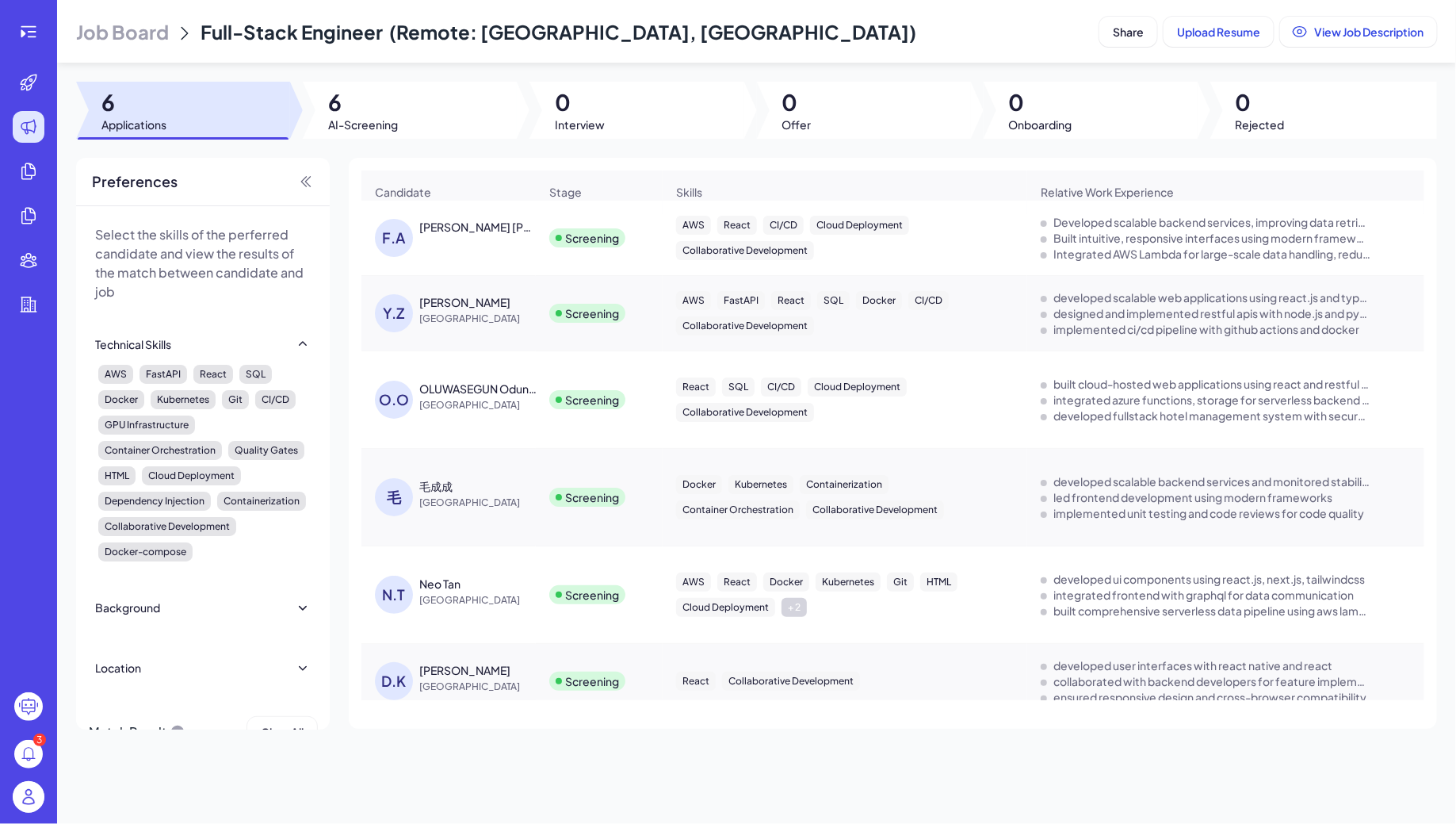
click at [133, 31] on span "Job Board" at bounding box center [122, 31] width 93 height 25
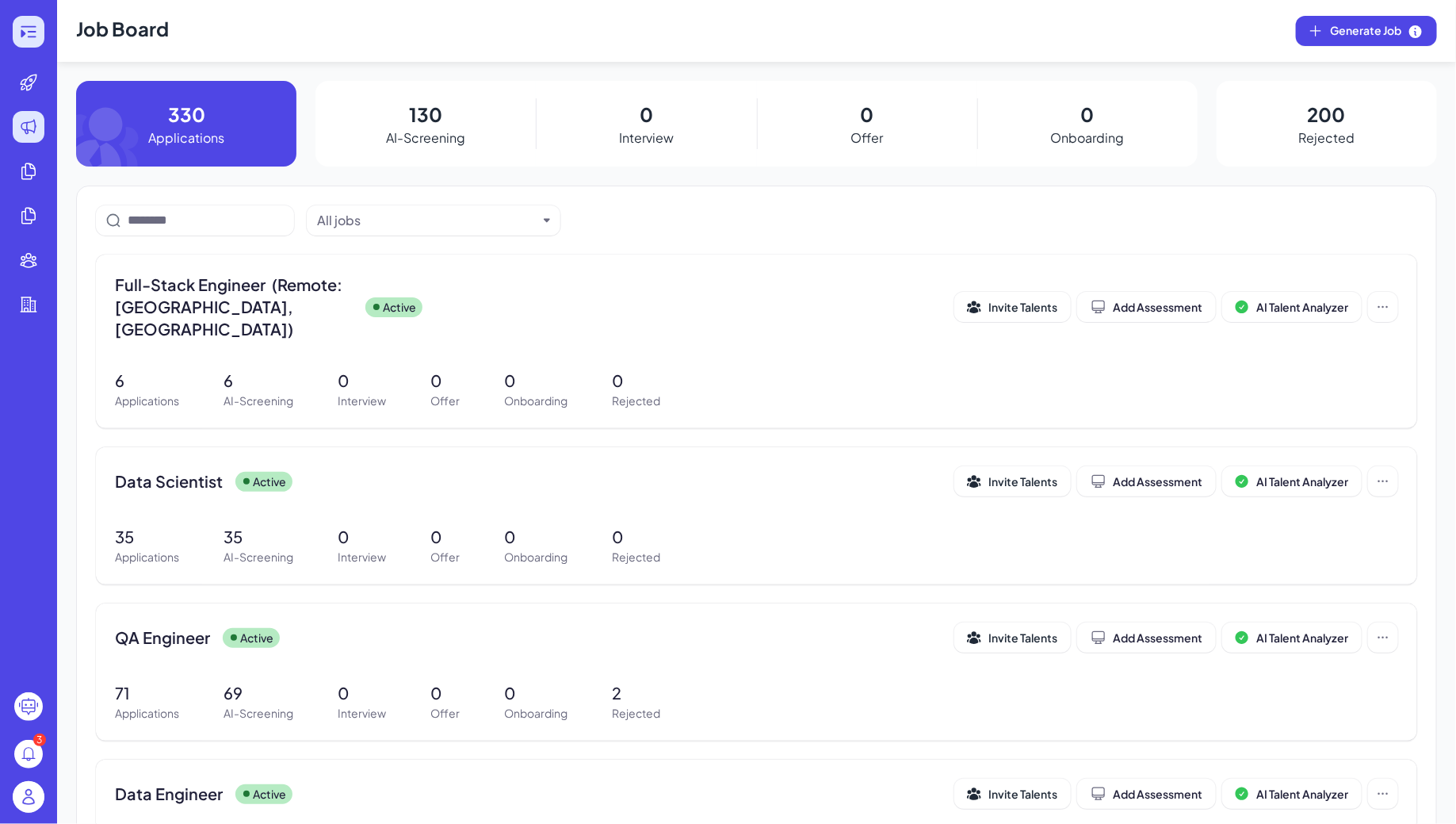
click at [31, 40] on icon at bounding box center [29, 31] width 19 height 19
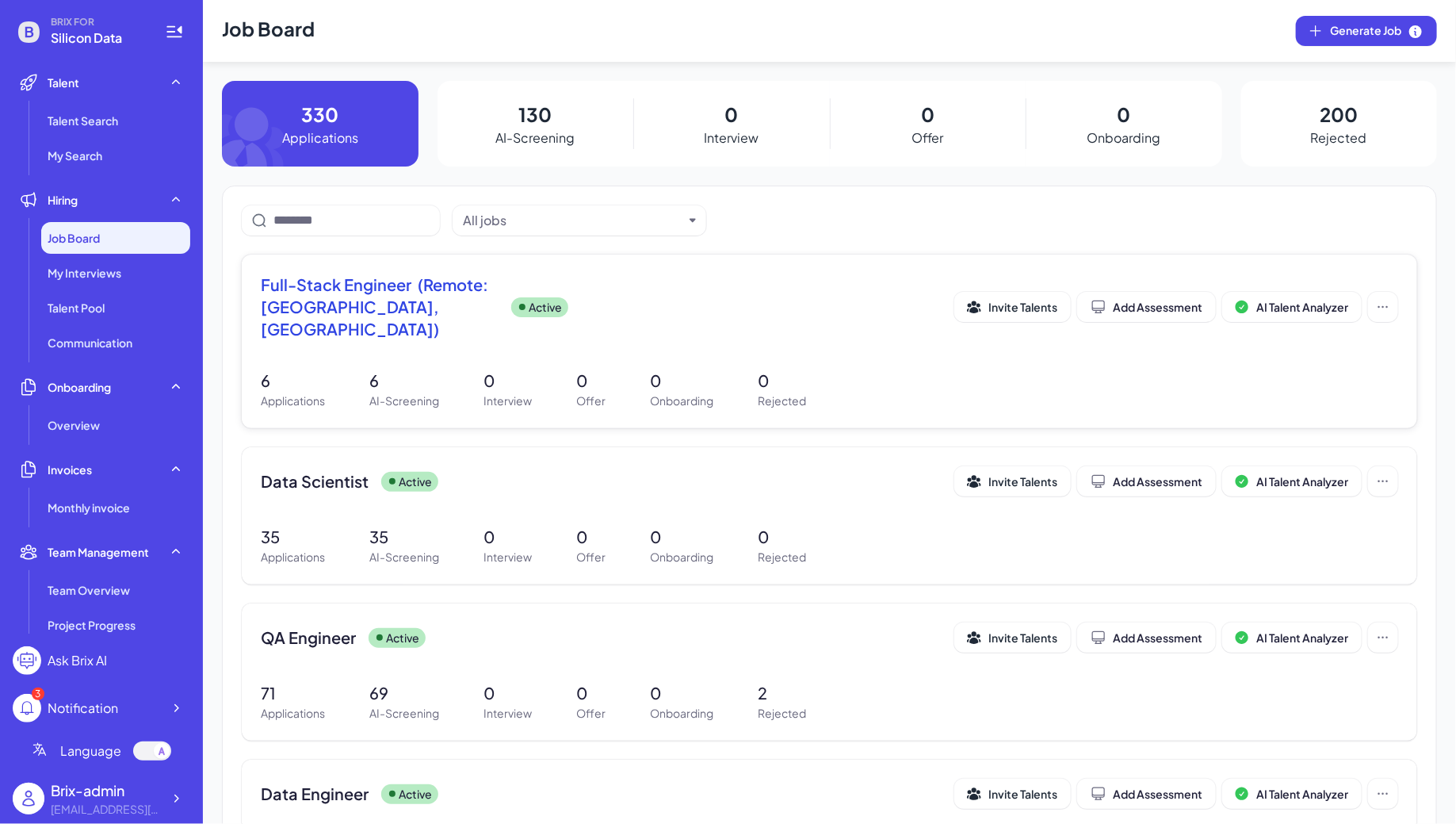
click at [391, 329] on div "Full-Stack Engineer (Remote: Europe, South America) Active Invite Talents Add A…" at bounding box center [830, 341] width 1176 height 174
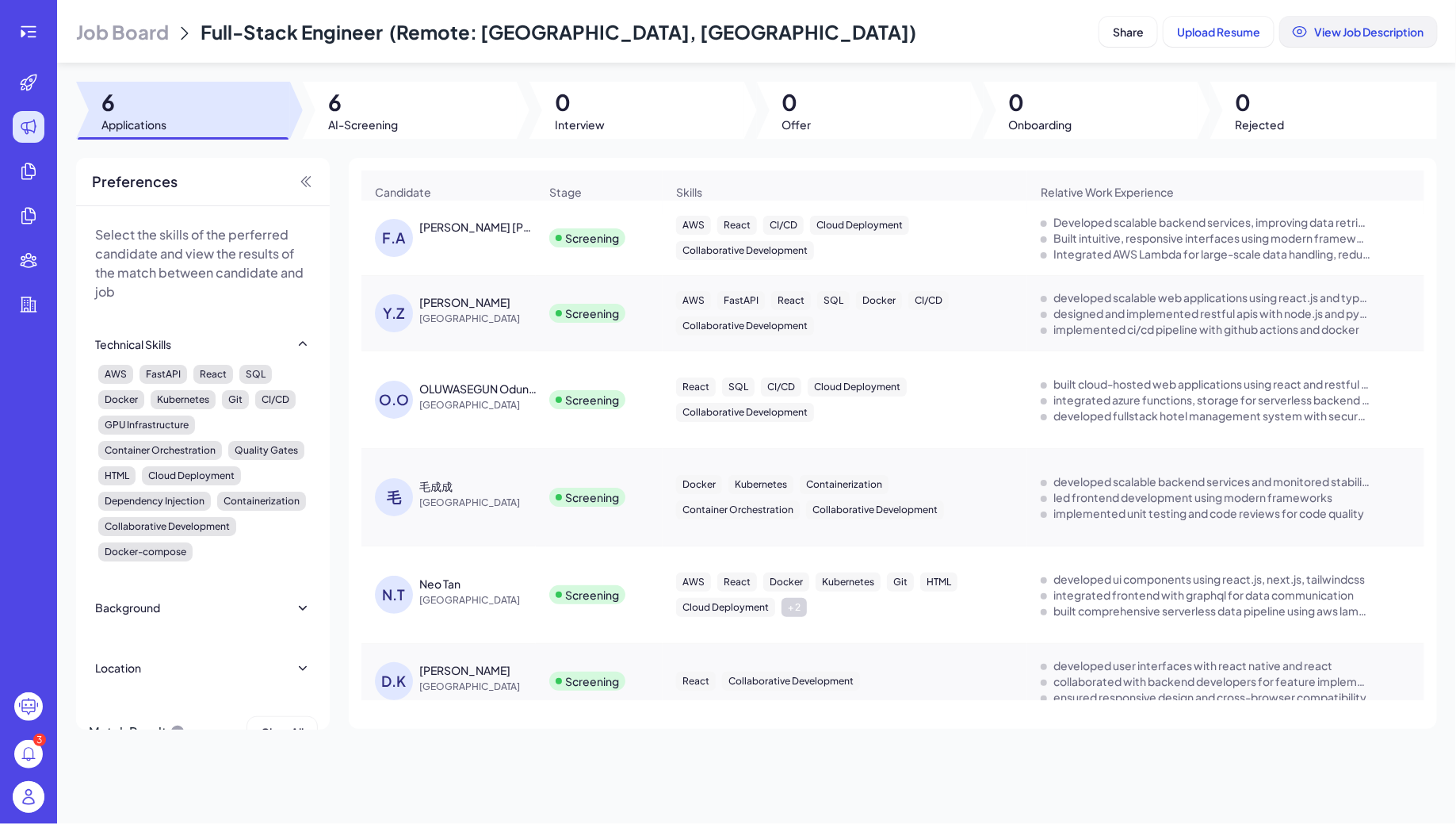
click at [1352, 24] on span "View Job Description" at bounding box center [1368, 31] width 109 height 14
